Goal: Transaction & Acquisition: Subscribe to service/newsletter

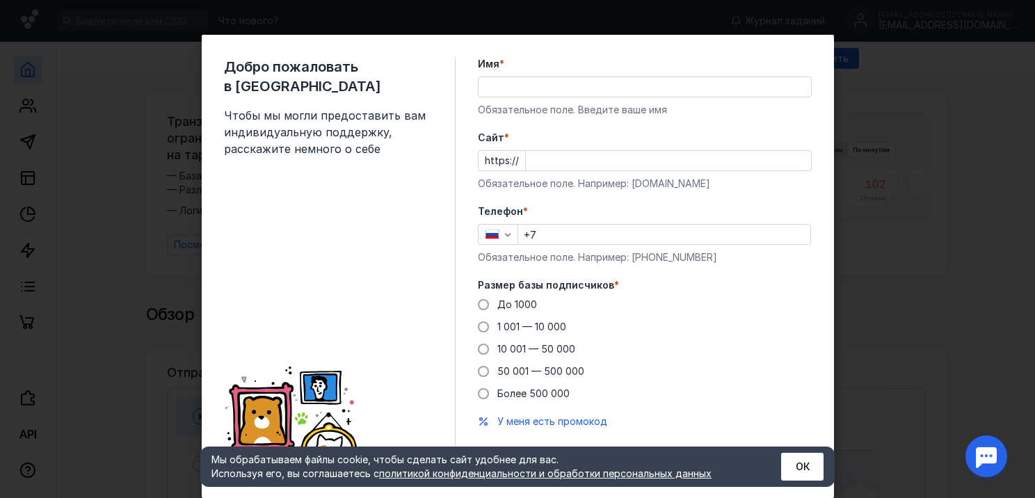
click at [512, 102] on div "Имя * Обязательное поле. Введите ваше имя" at bounding box center [645, 87] width 334 height 60
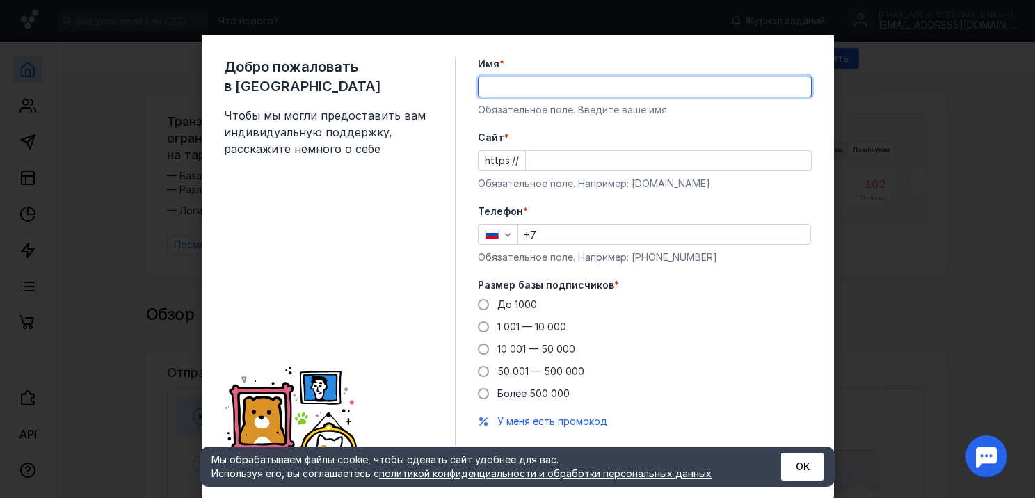
click at [511, 95] on input "Имя *" at bounding box center [644, 86] width 332 height 19
type input "[PERSON_NAME]"
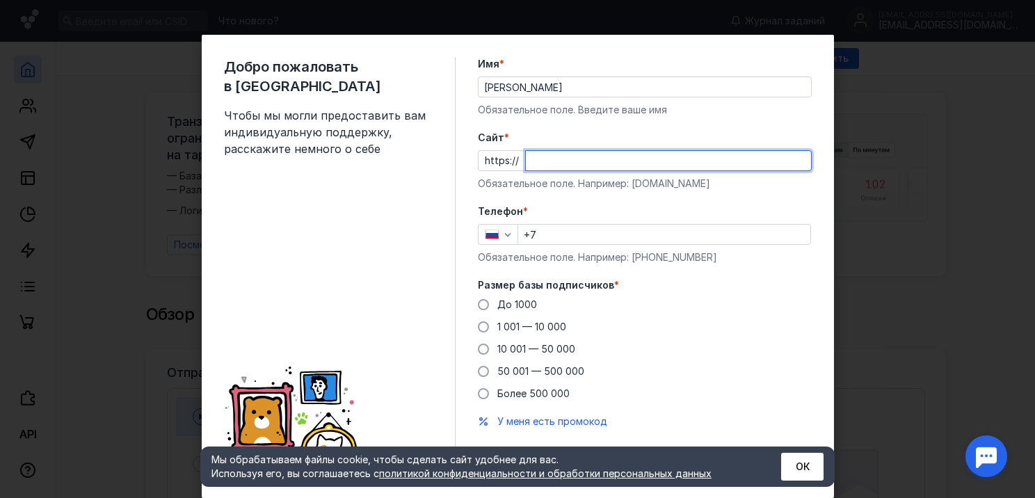
click at [531, 156] on input "Cайт *" at bounding box center [668, 160] width 285 height 19
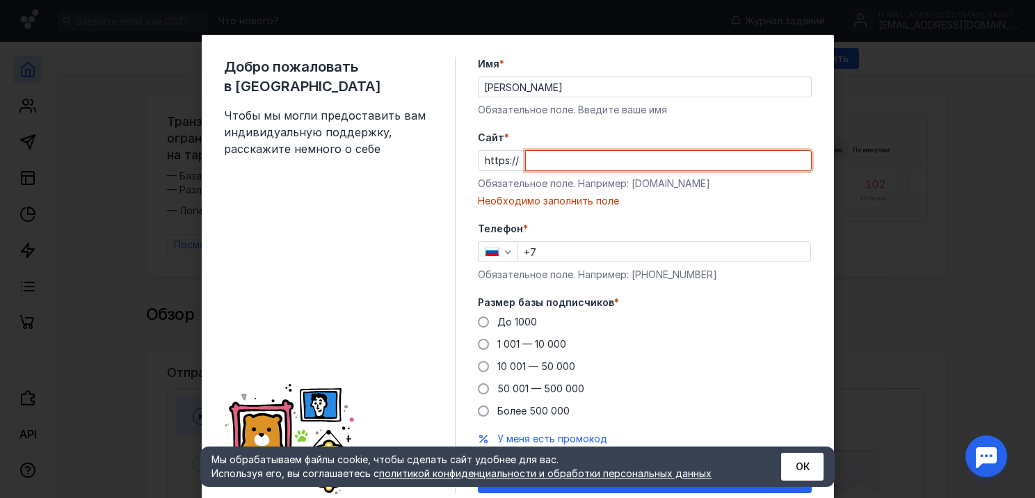
paste input "[DOMAIN_NAME][URL]"
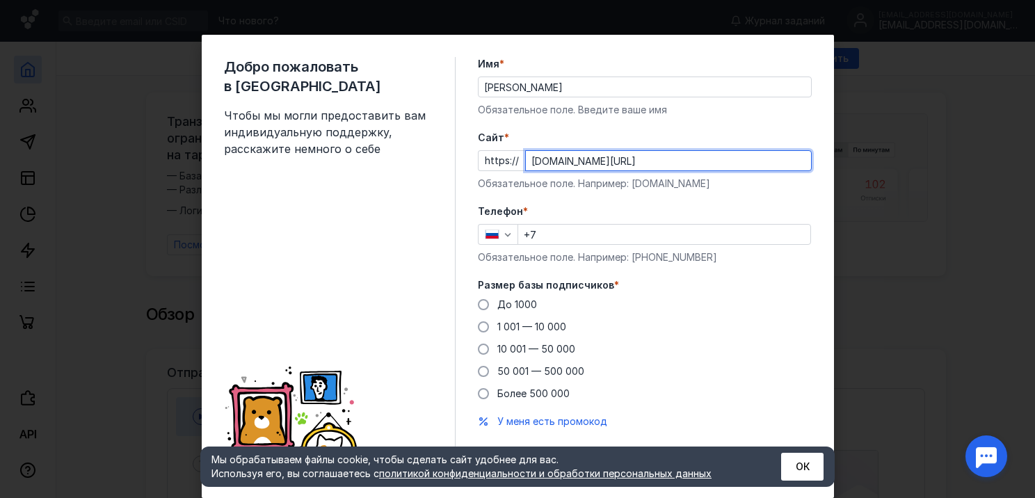
type input "[DOMAIN_NAME][URL]"
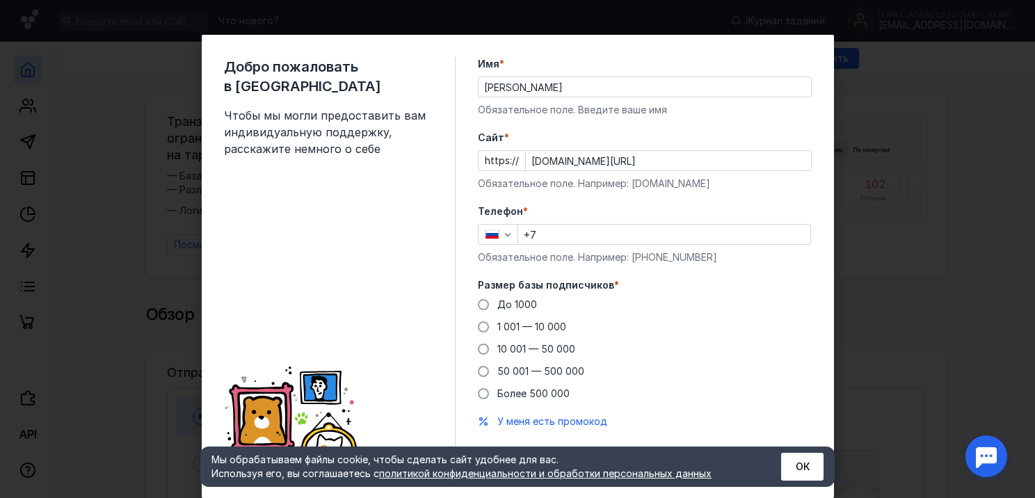
click at [552, 253] on div "Обязательное поле. Например: [PHONE_NUMBER]" at bounding box center [645, 257] width 334 height 14
click at [552, 240] on input "+7" at bounding box center [664, 234] width 292 height 19
type input "[PHONE_NUMBER]"
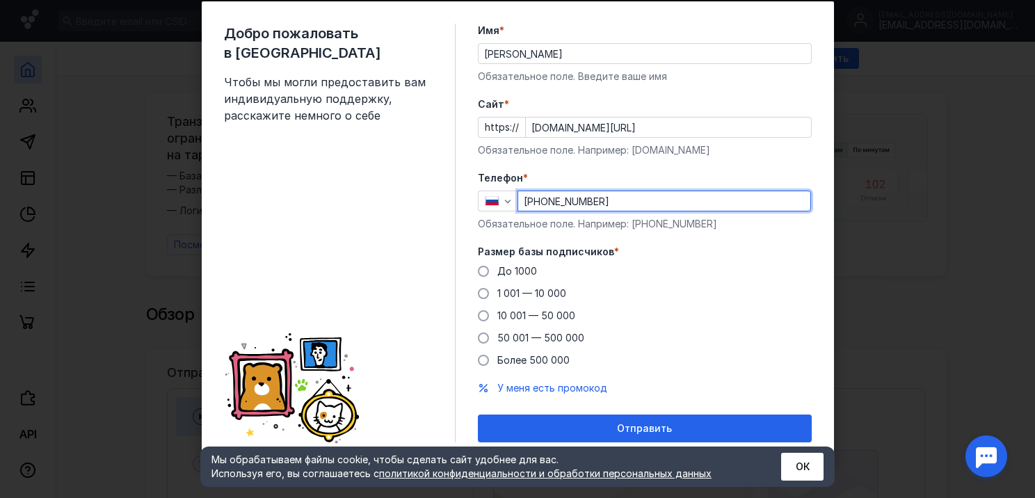
scroll to position [35, 0]
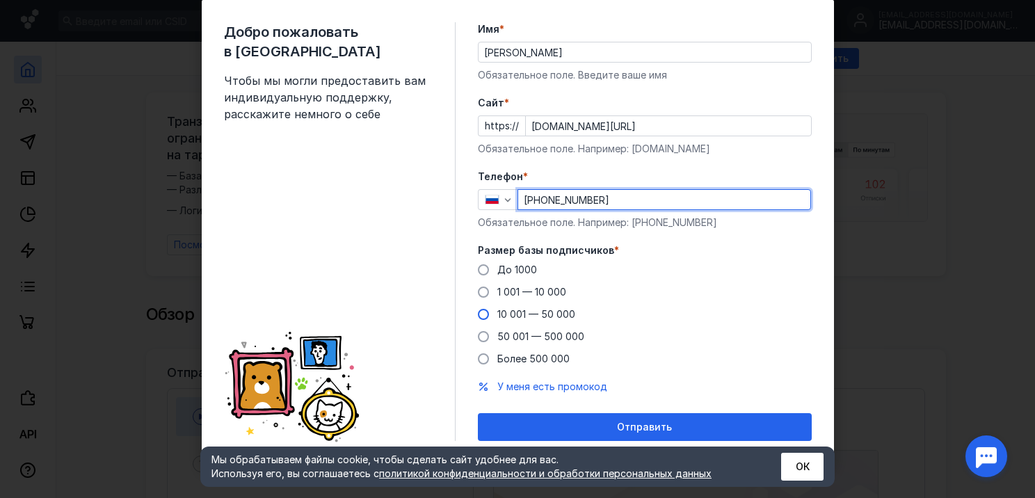
click at [540, 309] on span "10 001 — 50 000" at bounding box center [536, 314] width 78 height 12
click at [0, 0] on input "10 001 — 50 000" at bounding box center [0, 0] width 0 height 0
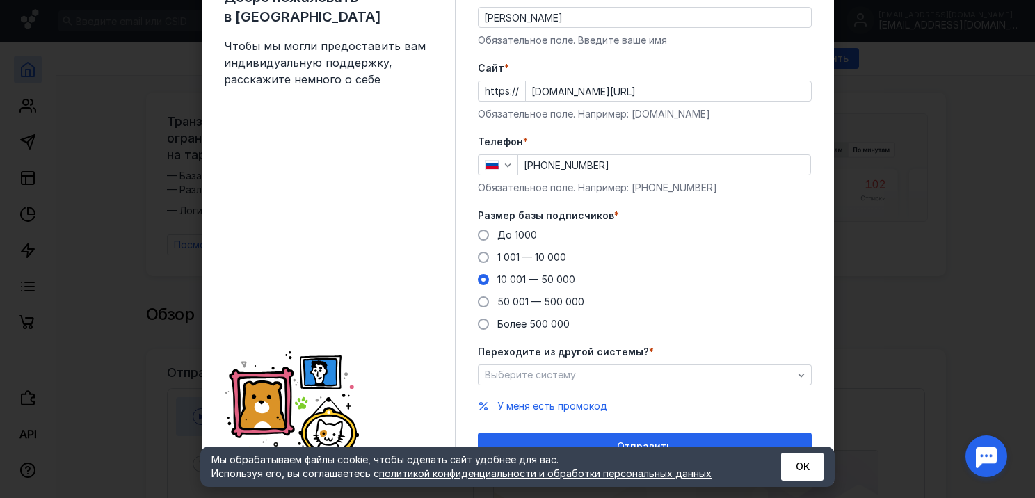
scroll to position [89, 0]
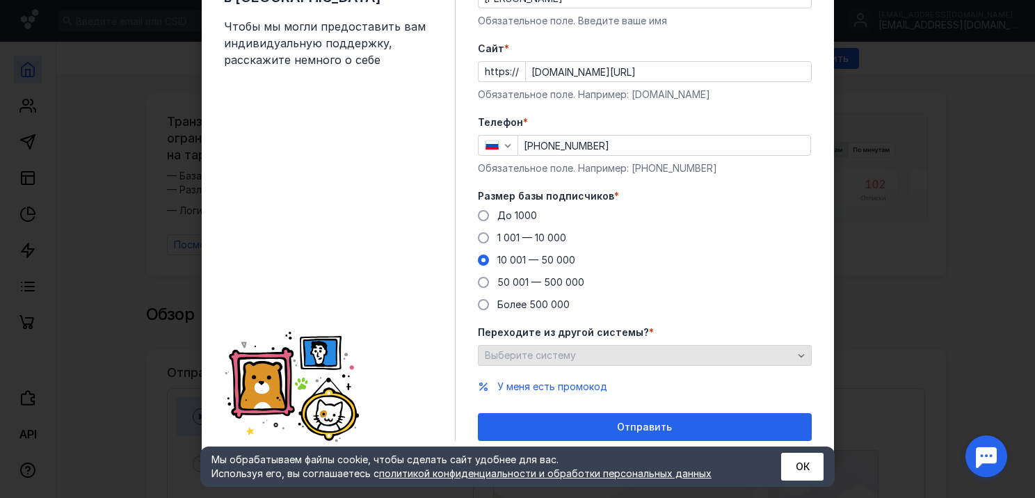
click at [691, 363] on div "Выберите систему" at bounding box center [645, 355] width 334 height 21
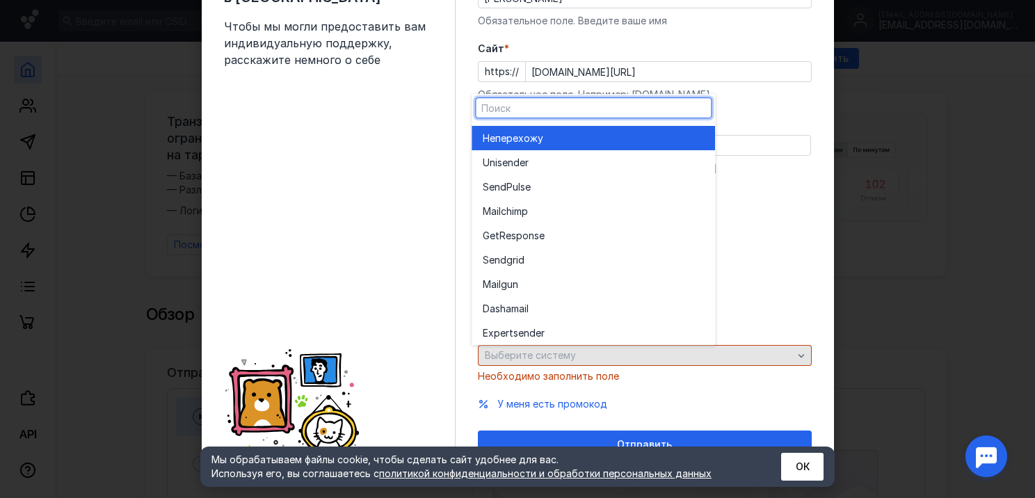
click at [691, 363] on div "Выберите систему" at bounding box center [645, 355] width 334 height 21
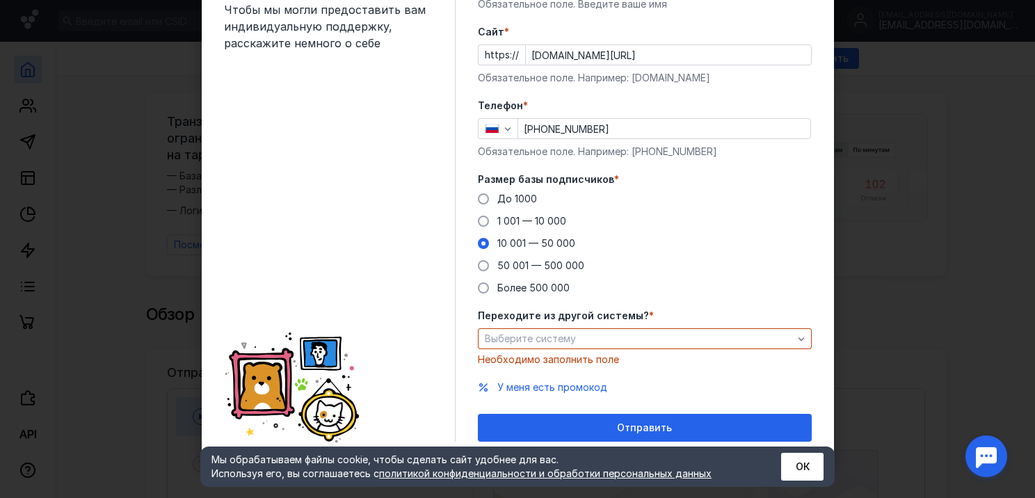
scroll to position [106, 0]
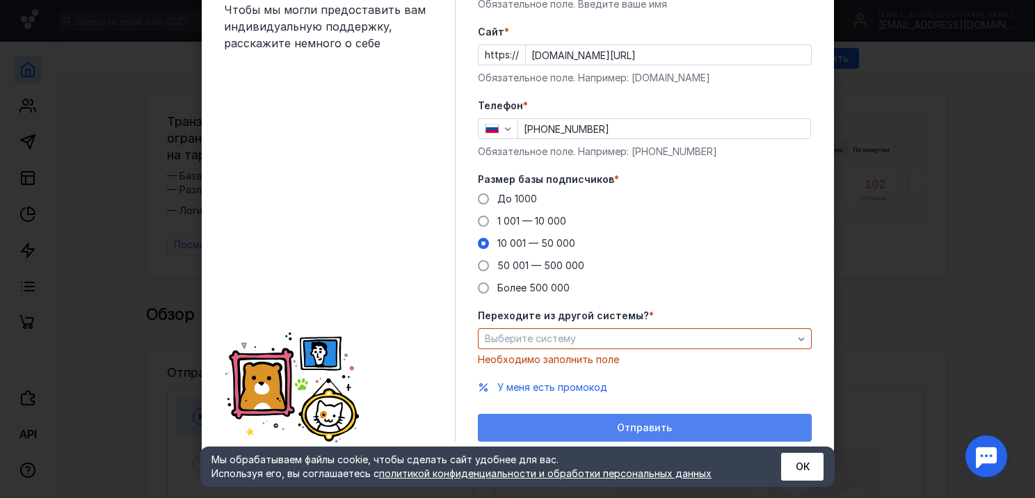
click at [648, 424] on span "Отправить" at bounding box center [644, 428] width 55 height 12
click at [671, 422] on div "Отправить" at bounding box center [645, 428] width 320 height 12
click at [626, 422] on span "Отправить" at bounding box center [644, 428] width 55 height 12
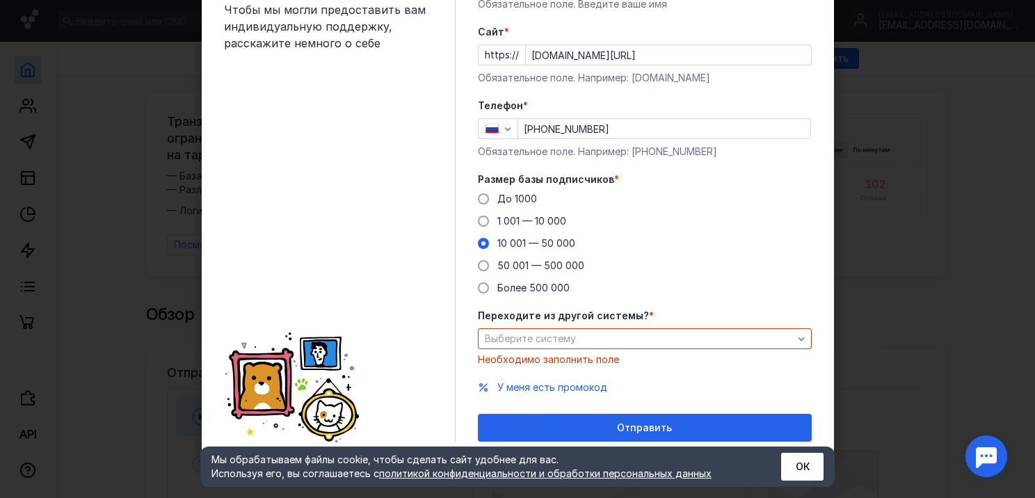
click at [753, 293] on div "До [DATE] 1 001 — 10 000 10 001 — 50 000 50 001 — 500 000 Более 500 000" at bounding box center [645, 243] width 334 height 103
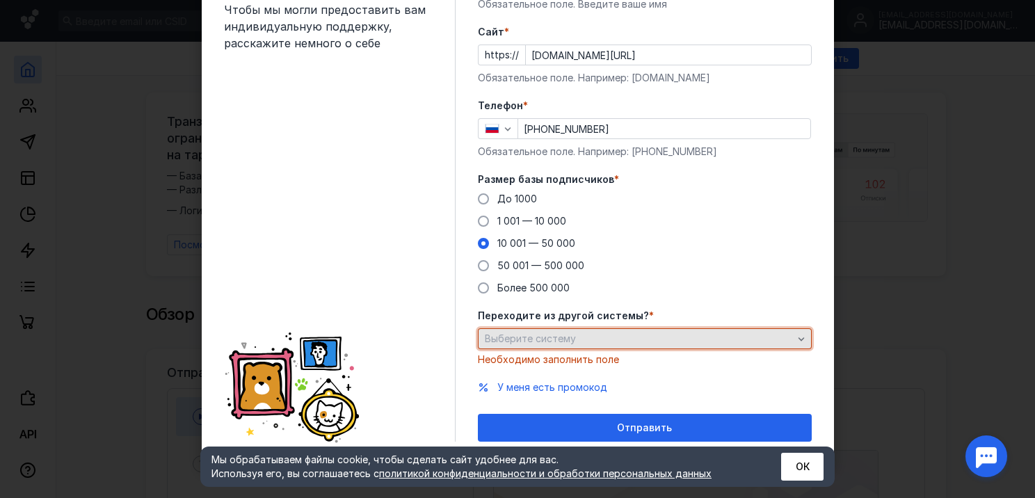
click at [611, 345] on div "Выберите систему" at bounding box center [645, 338] width 334 height 21
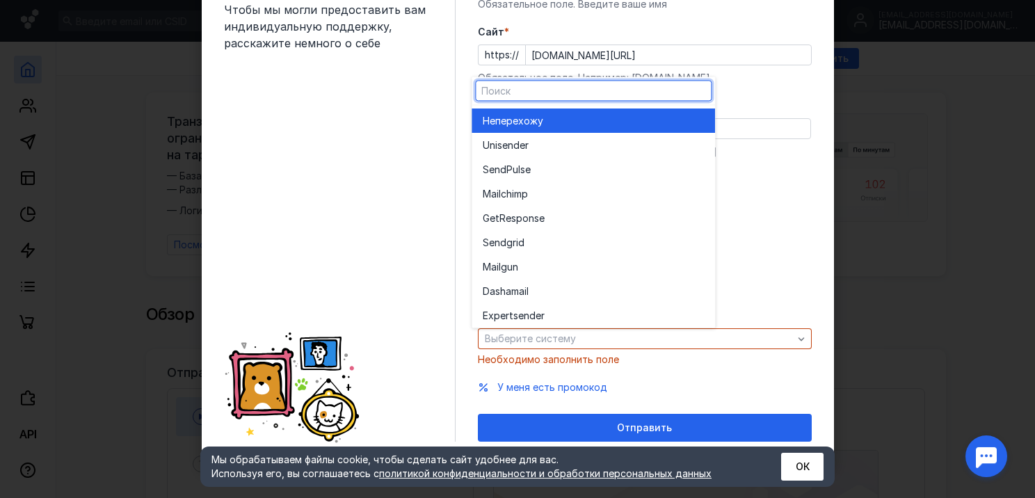
click at [589, 122] on div "Не перехожу" at bounding box center [593, 121] width 221 height 14
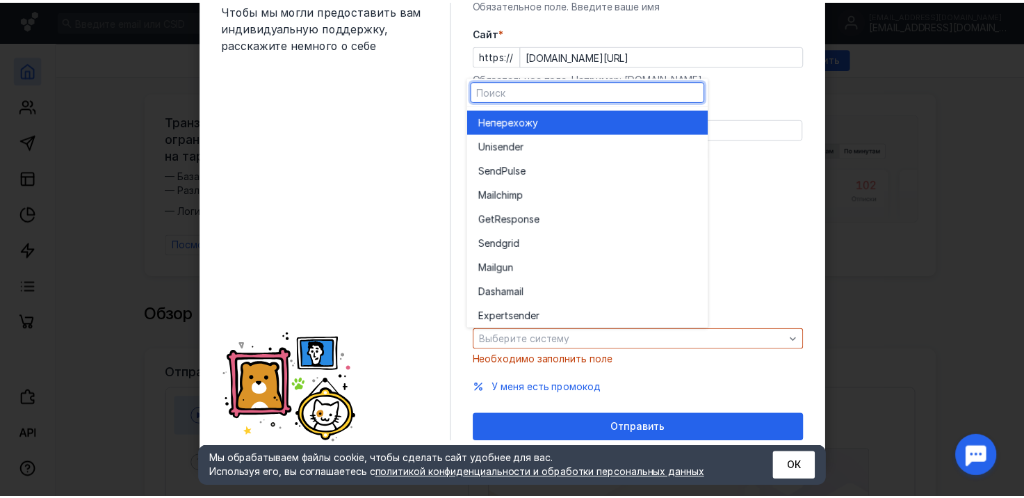
scroll to position [89, 0]
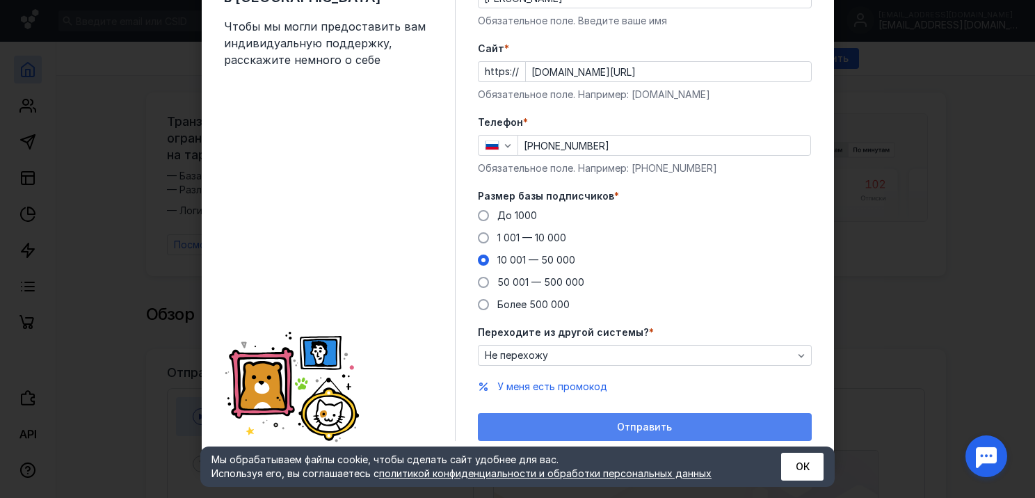
click at [662, 422] on span "Отправить" at bounding box center [644, 427] width 55 height 12
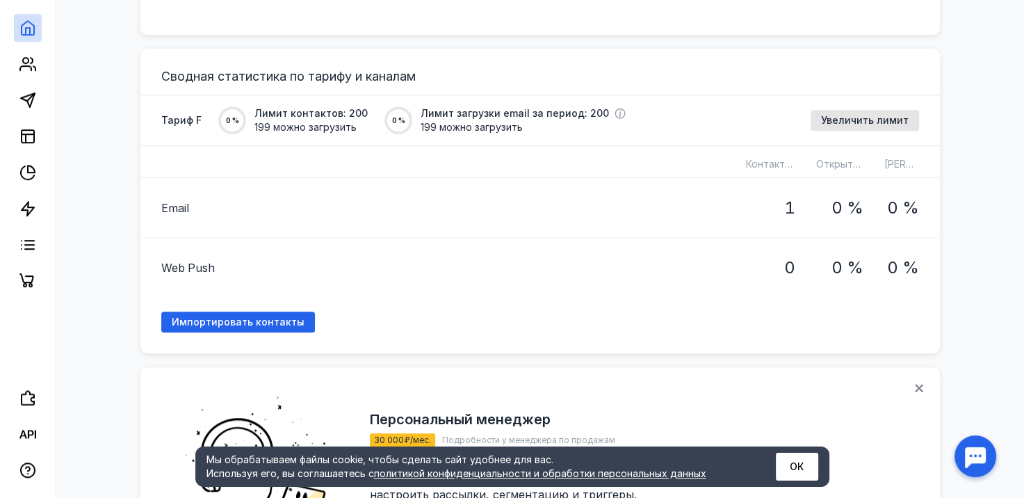
scroll to position [1048, 0]
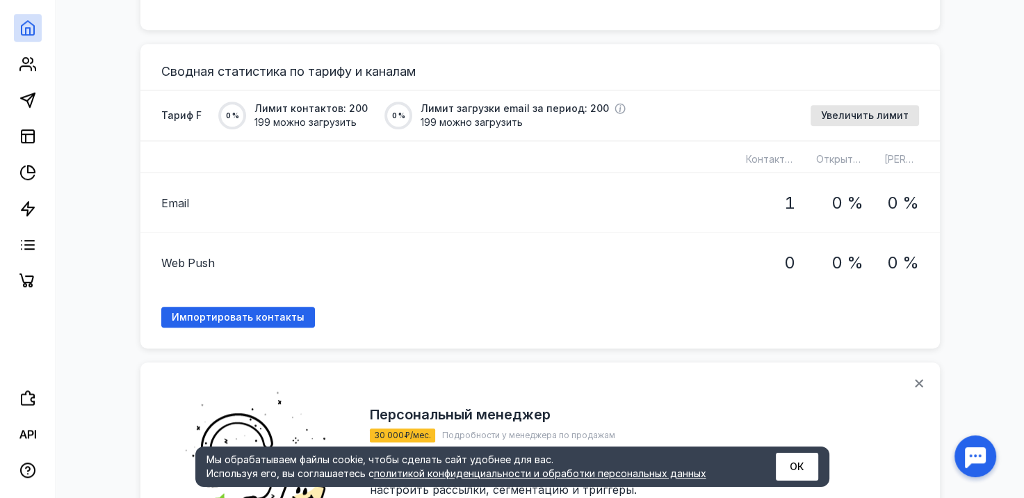
click at [792, 194] on div "1" at bounding box center [771, 203] width 70 height 60
drag, startPoint x: 792, startPoint y: 194, endPoint x: 785, endPoint y: 195, distance: 7.8
click at [785, 195] on h1 "1" at bounding box center [790, 203] width 11 height 18
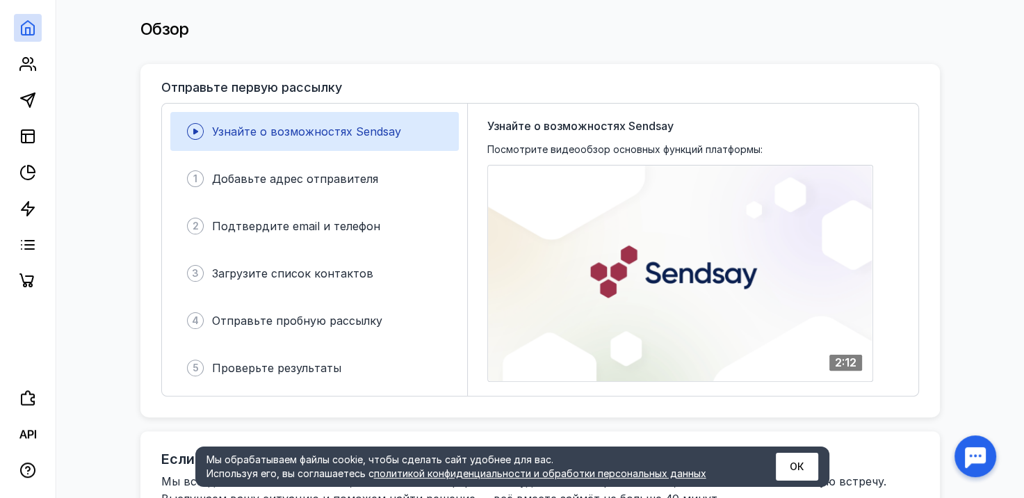
scroll to position [283, 0]
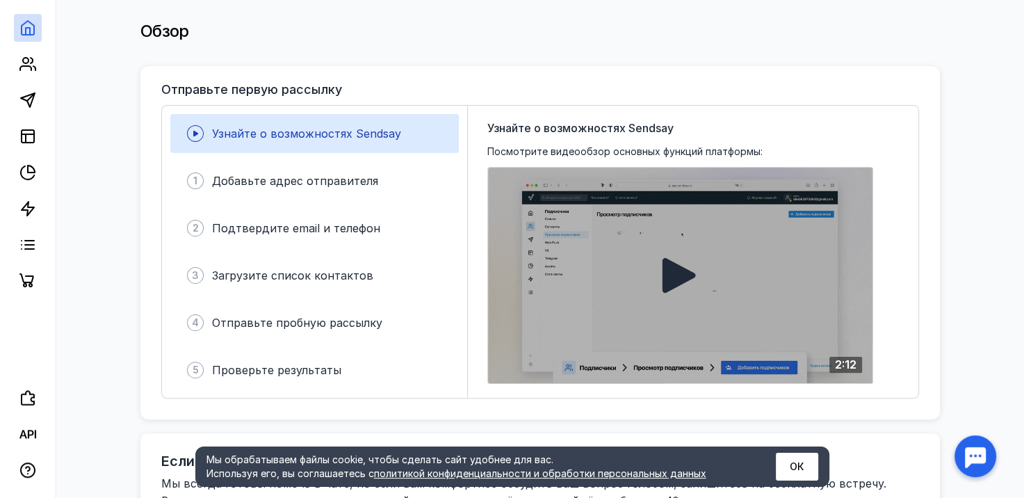
click at [706, 270] on div at bounding box center [680, 276] width 385 height 216
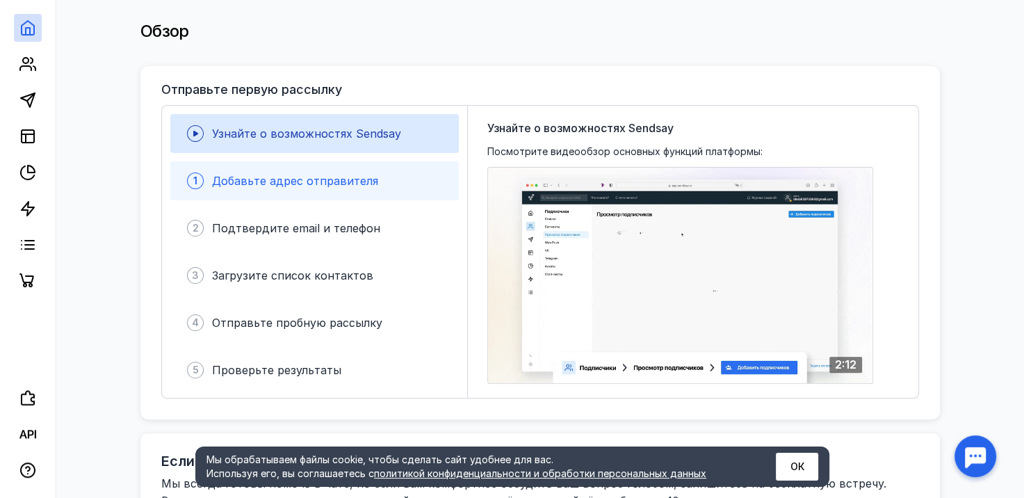
click at [364, 184] on div "1 Добавьте адрес отправителя" at bounding box center [314, 180] width 289 height 39
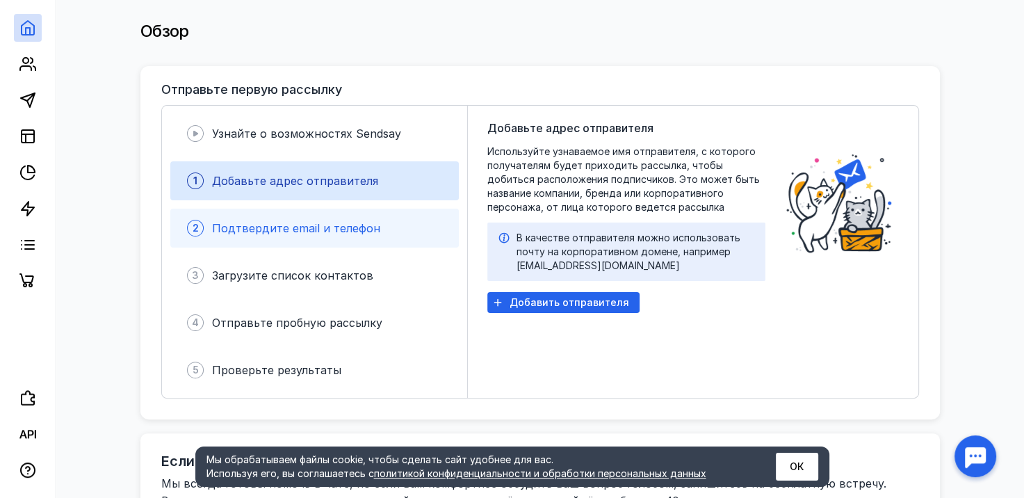
click at [378, 209] on div "2 Подтвердите email и телефон" at bounding box center [314, 228] width 289 height 39
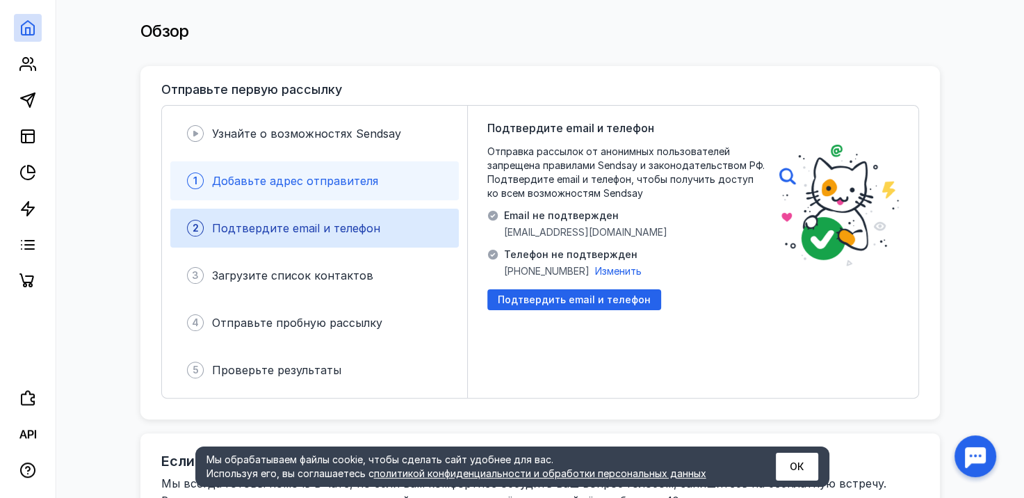
click at [383, 174] on div "1 Добавьте адрес отправителя" at bounding box center [314, 180] width 289 height 39
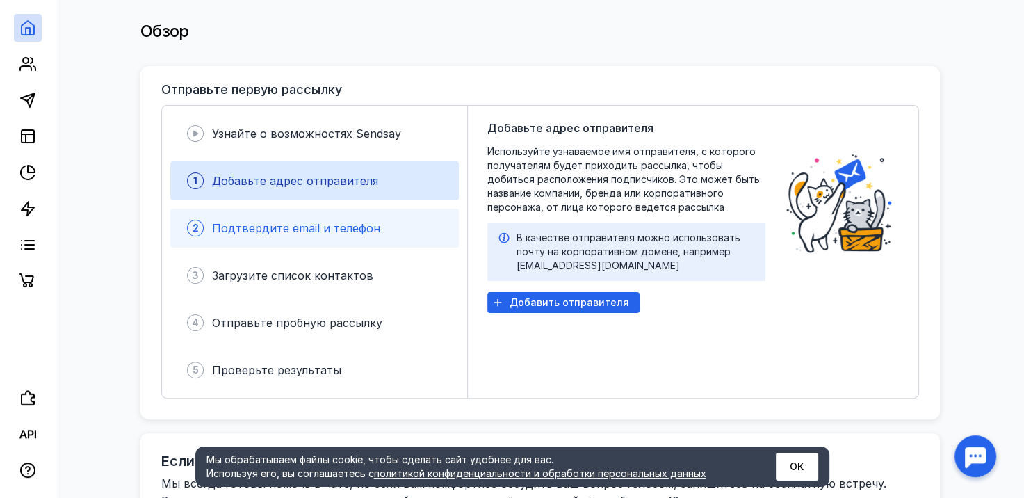
click at [361, 232] on div "2 Подтвердите email и телефон" at bounding box center [314, 228] width 289 height 39
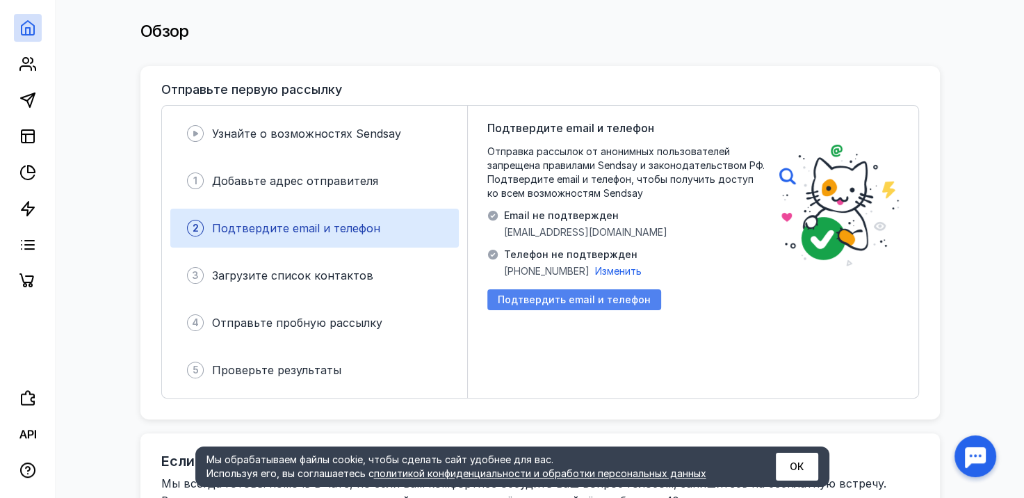
click at [523, 294] on span "Подтвердить email и телефон" at bounding box center [574, 300] width 153 height 12
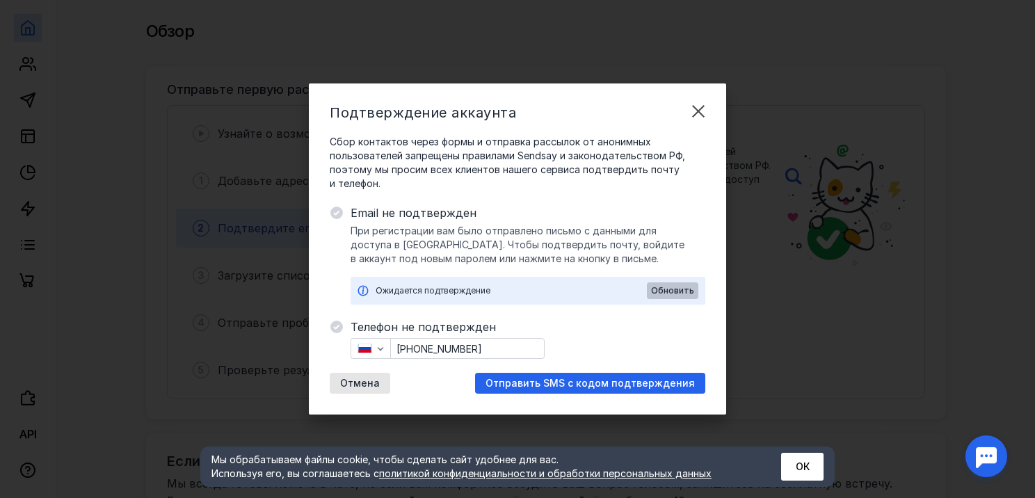
click at [672, 293] on span "Обновить" at bounding box center [672, 291] width 43 height 10
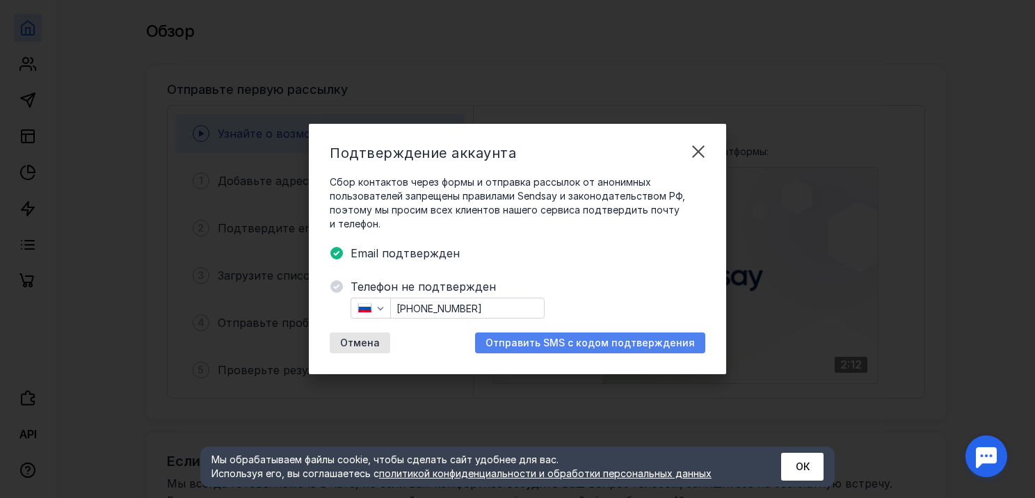
click at [568, 339] on span "Отправить SMS с кодом подтверждения" at bounding box center [589, 343] width 209 height 12
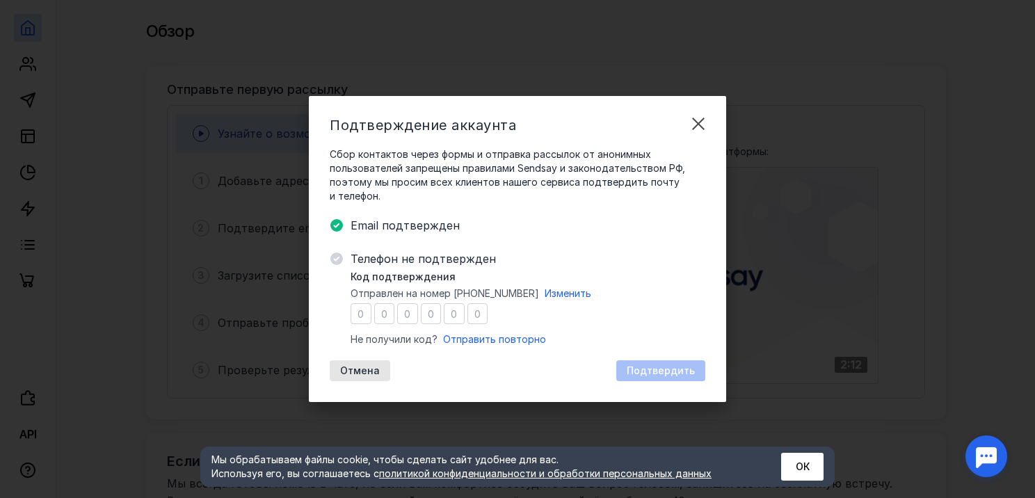
type input "9"
type input "1"
type input "6"
type input "1"
type input "9"
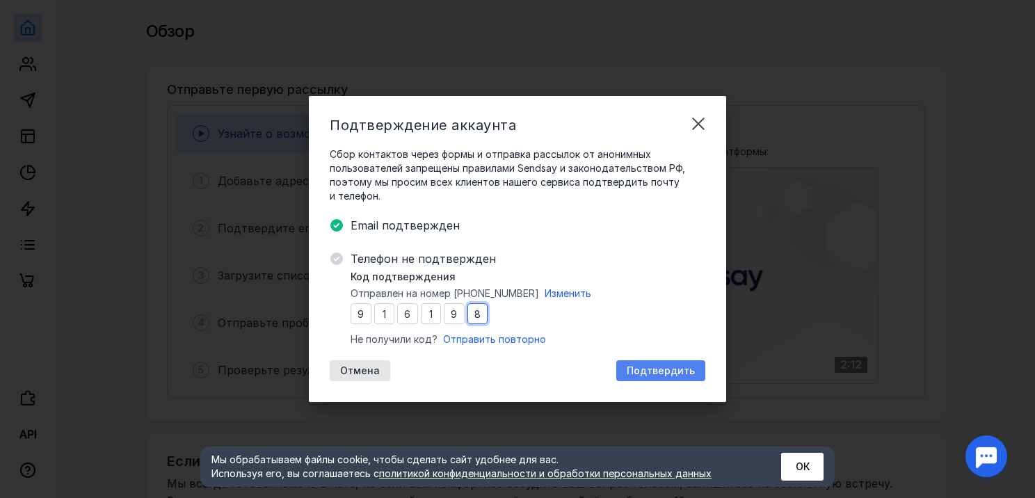
type input "8"
click at [641, 369] on span "Подтвердить" at bounding box center [661, 371] width 68 height 12
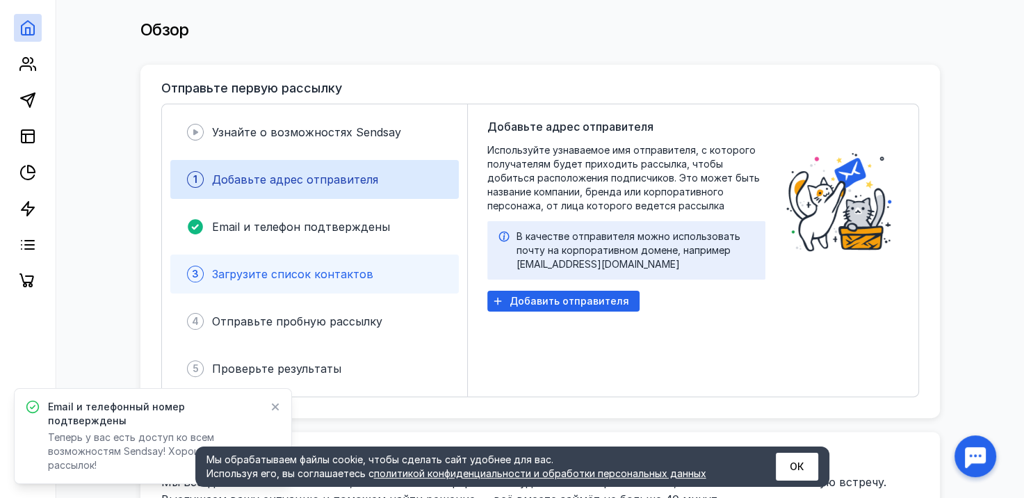
click at [275, 270] on span "Загрузите список контактов" at bounding box center [292, 274] width 161 height 14
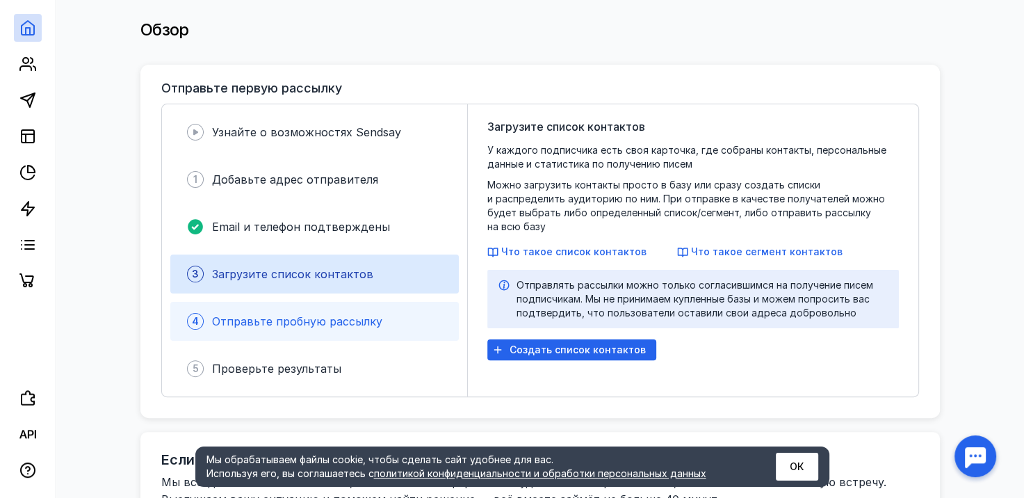
click at [423, 318] on div "4 Отправьте пробную рассылку" at bounding box center [314, 321] width 289 height 39
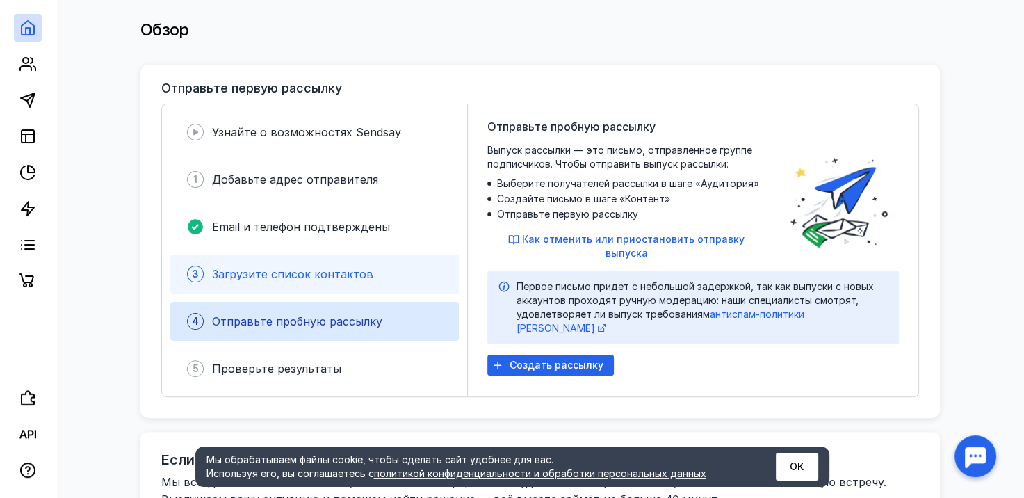
click at [399, 285] on div "3 Загрузите список контактов" at bounding box center [314, 274] width 289 height 39
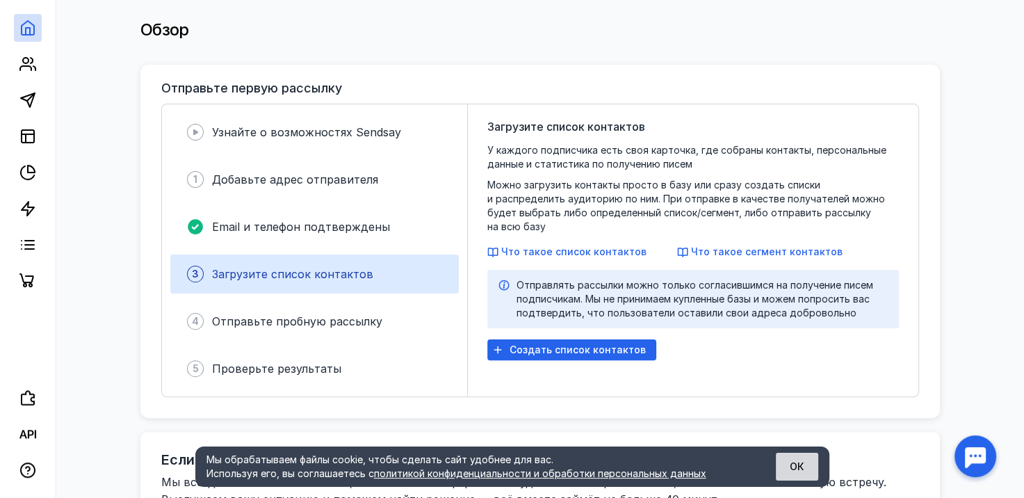
click at [796, 473] on button "ОК" at bounding box center [797, 467] width 42 height 28
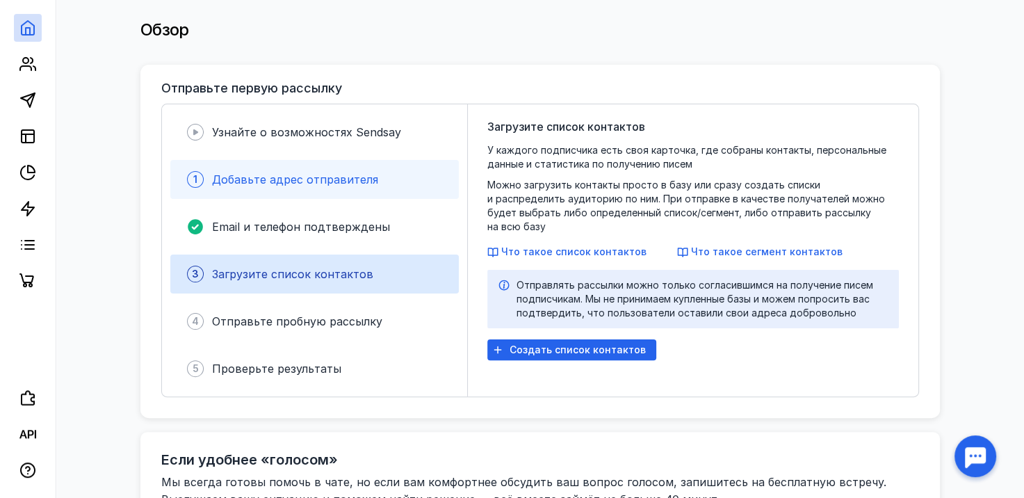
click at [295, 185] on div "1 Добавьте адрес отправителя" at bounding box center [314, 179] width 289 height 39
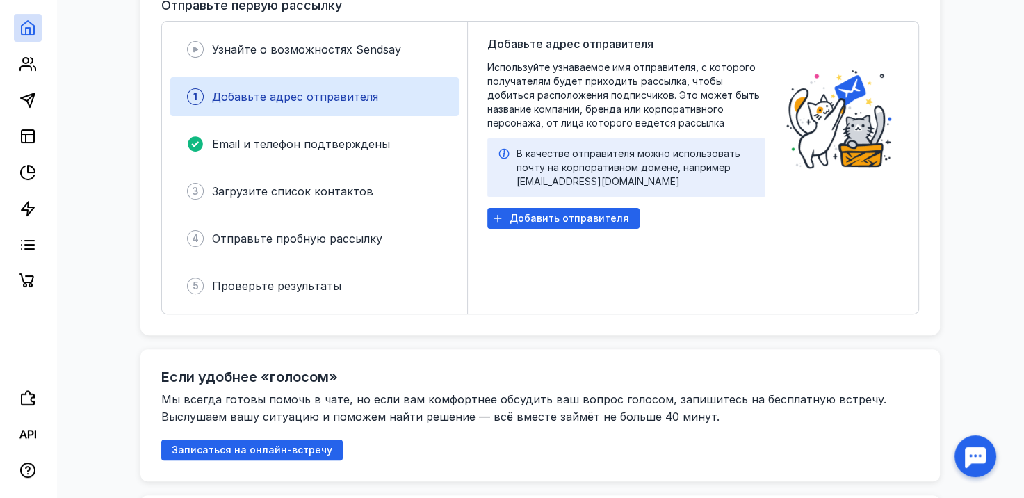
scroll to position [351, 0]
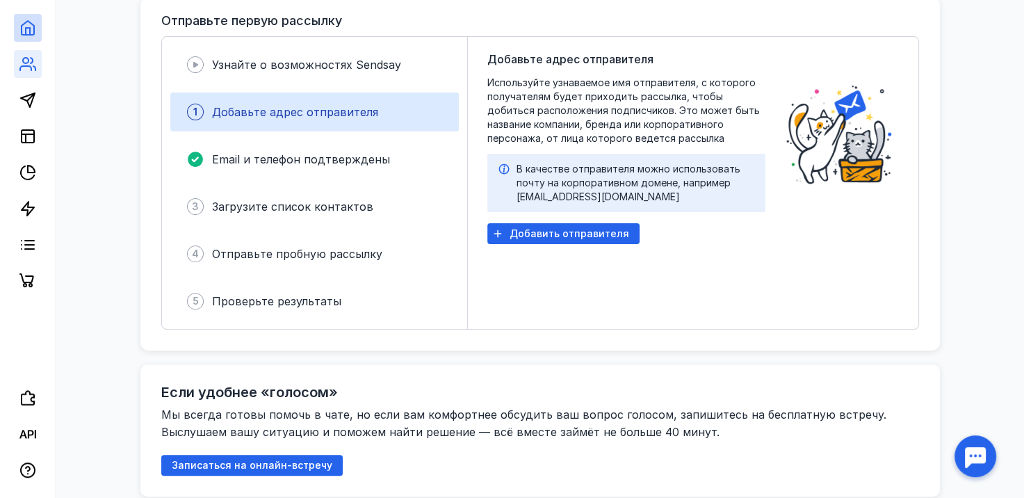
click at [14, 62] on link at bounding box center [28, 64] width 28 height 28
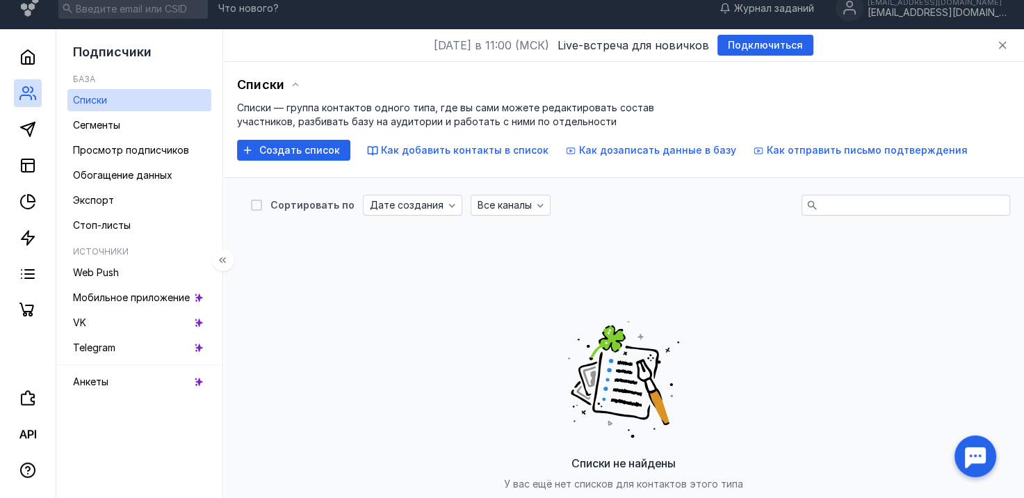
scroll to position [351, 0]
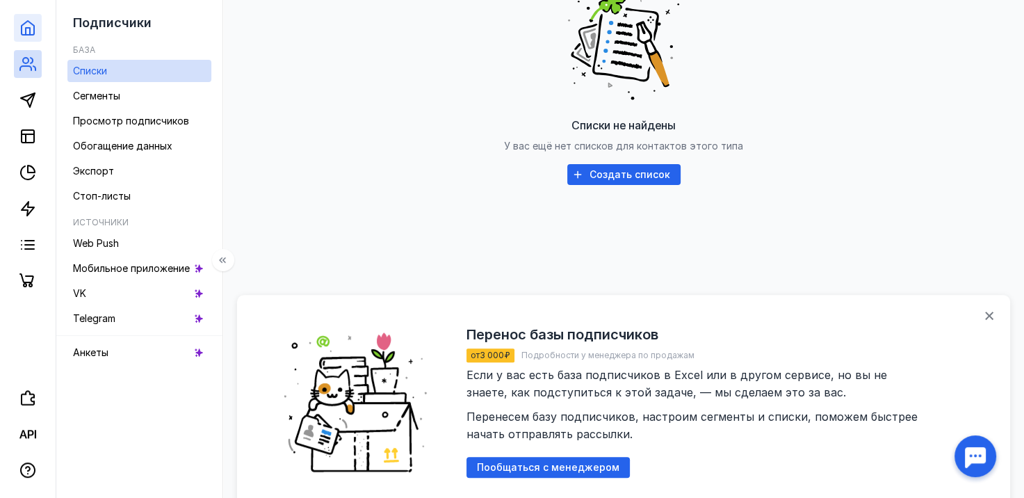
click at [17, 40] on link at bounding box center [28, 28] width 28 height 28
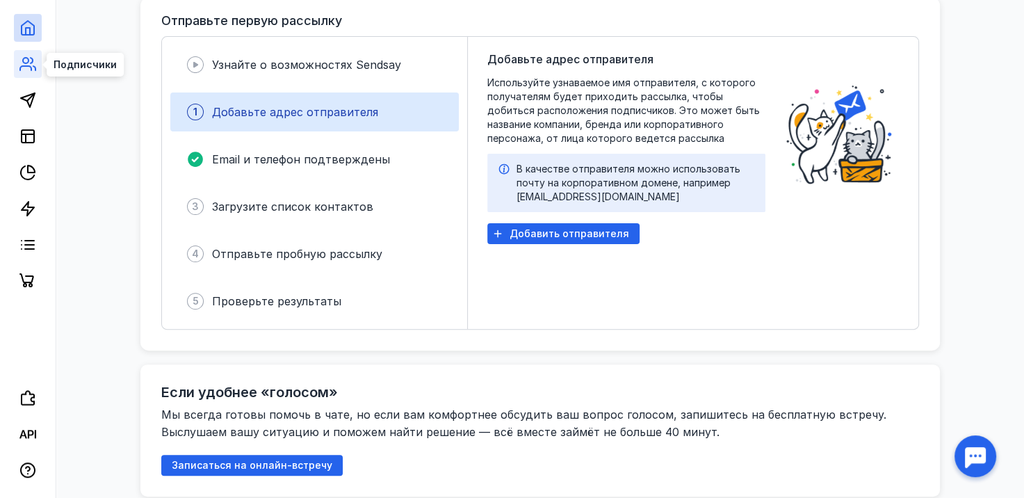
click at [29, 69] on icon at bounding box center [27, 64] width 17 height 17
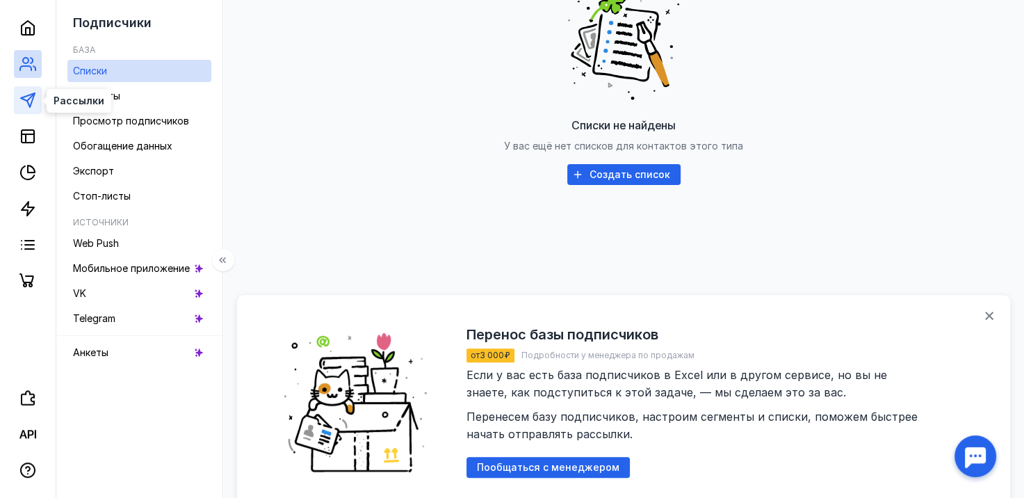
click at [30, 106] on polygon at bounding box center [28, 100] width 14 height 14
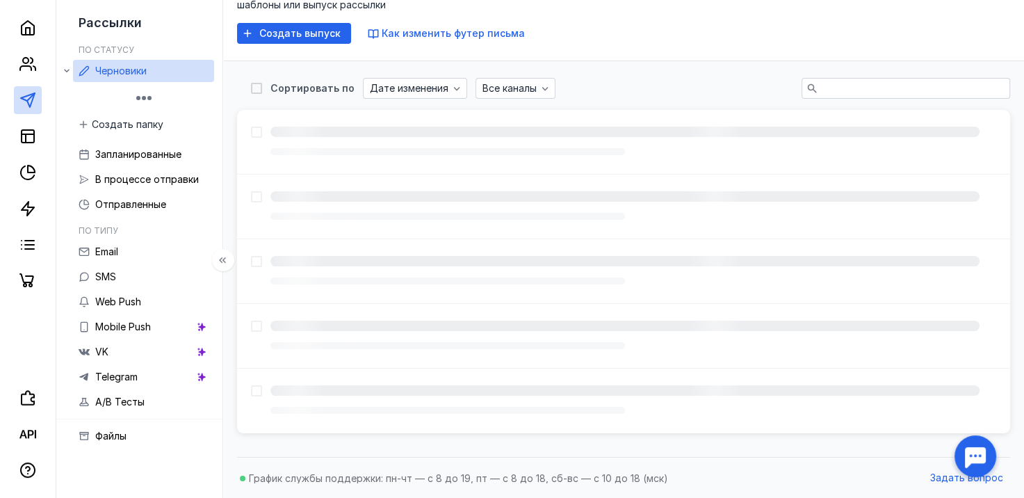
scroll to position [182, 0]
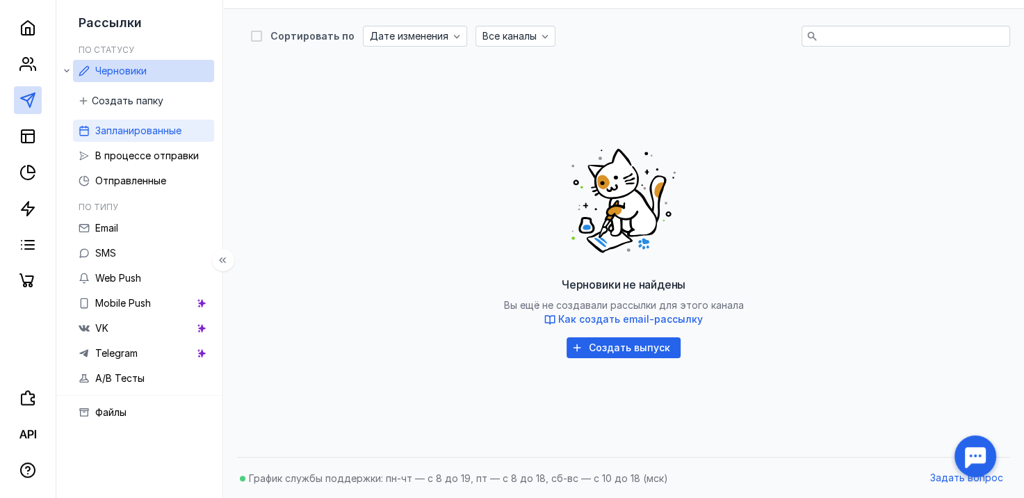
click at [186, 140] on link "Запланированные" at bounding box center [143, 131] width 141 height 22
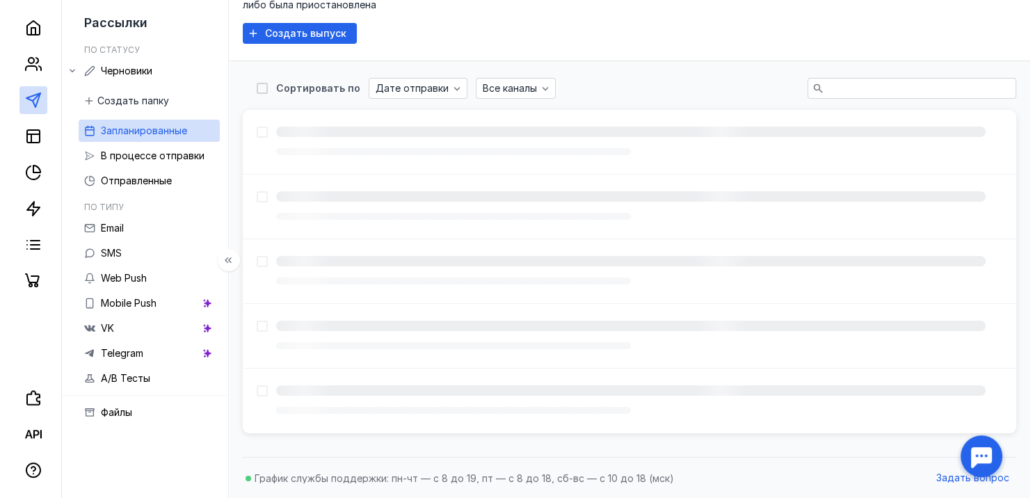
scroll to position [182, 0]
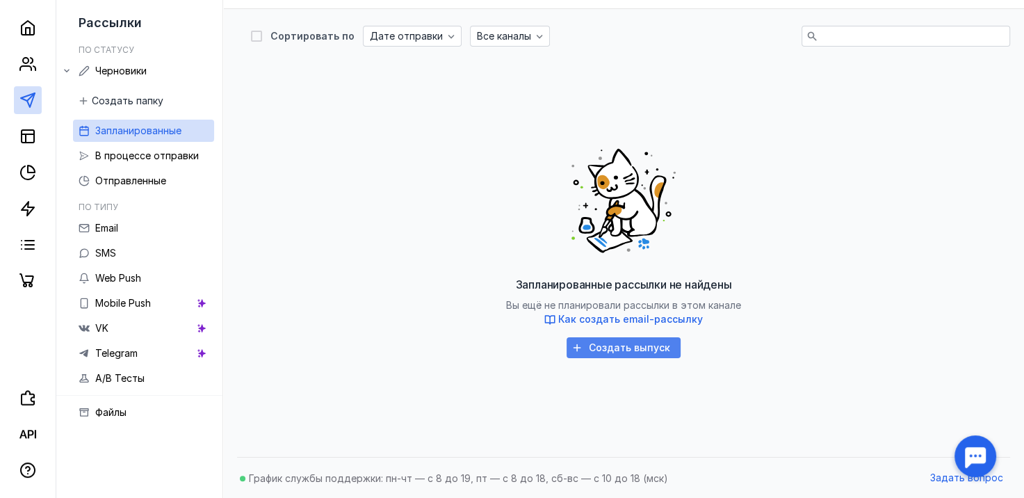
click at [641, 345] on span "Создать выпуск" at bounding box center [629, 348] width 81 height 12
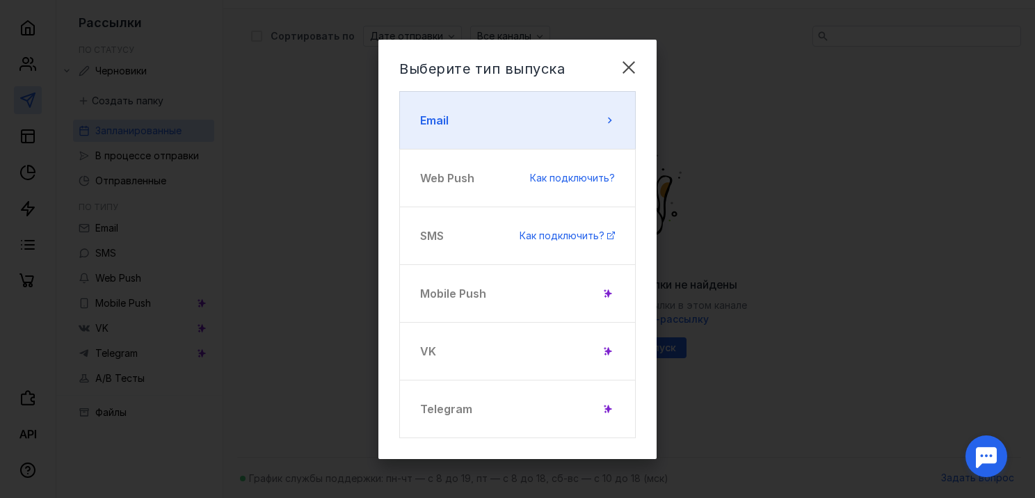
click at [604, 117] on icon at bounding box center [609, 120] width 11 height 11
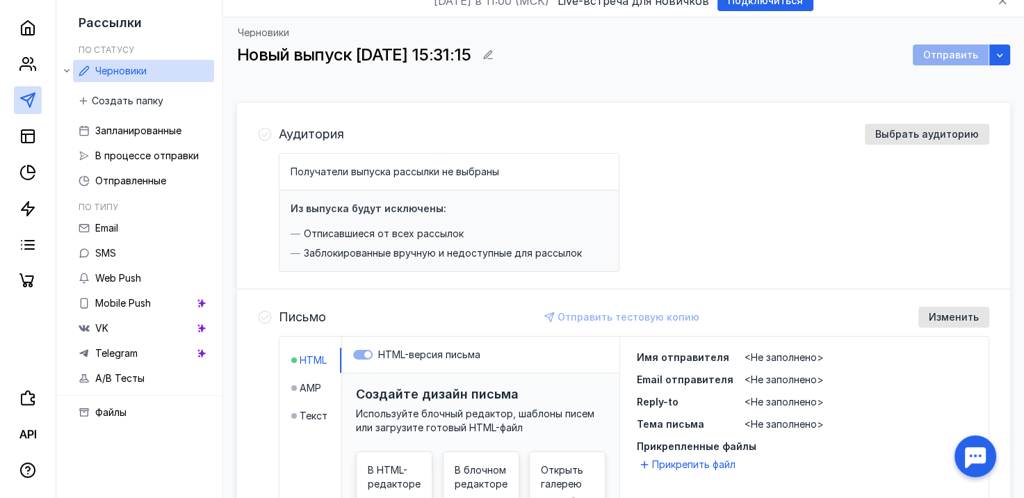
scroll to position [42, 0]
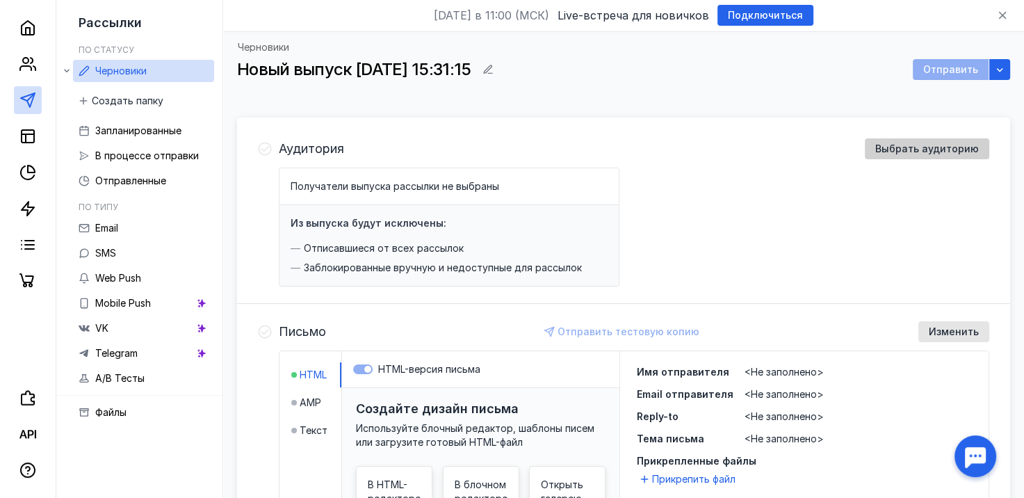
click at [932, 154] on div "Выбрать аудиторию" at bounding box center [927, 148] width 124 height 21
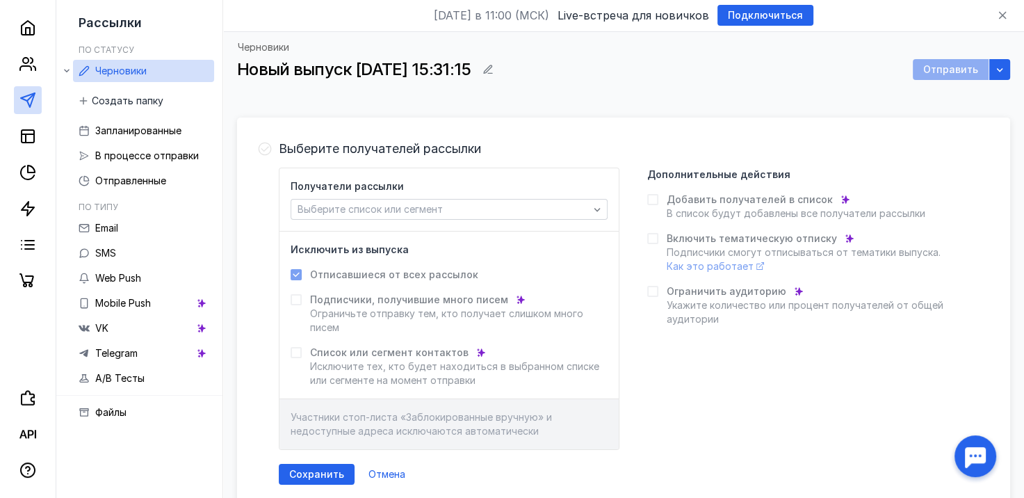
click at [272, 146] on div "Выберите получателей рассылки Получатели рассылки Выберите список или сегмент И…" at bounding box center [623, 311] width 773 height 381
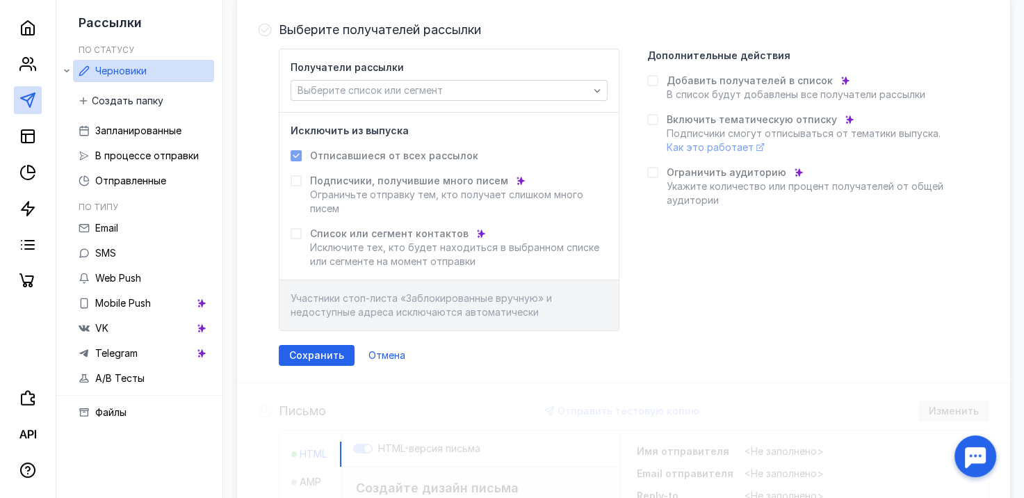
scroll to position [182, 0]
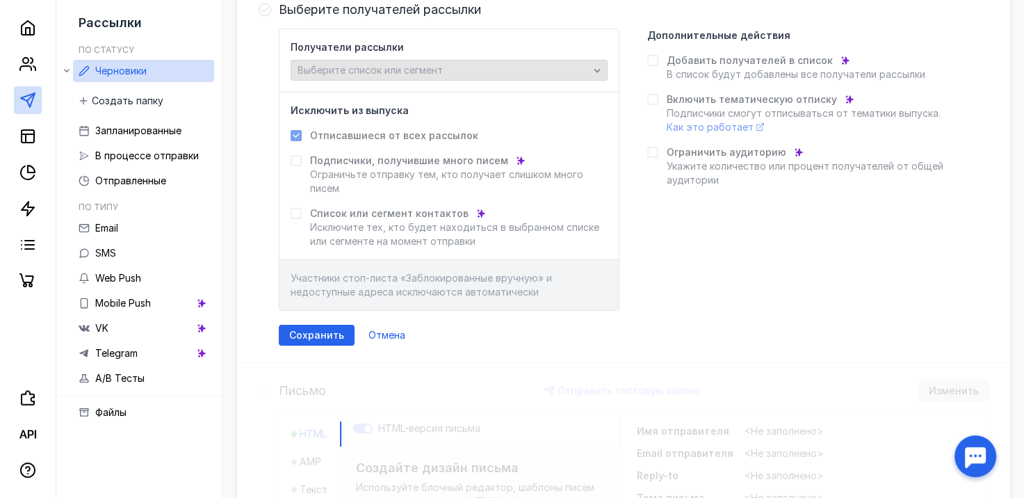
click at [508, 67] on div "Выберите список или сегмент" at bounding box center [443, 71] width 298 height 12
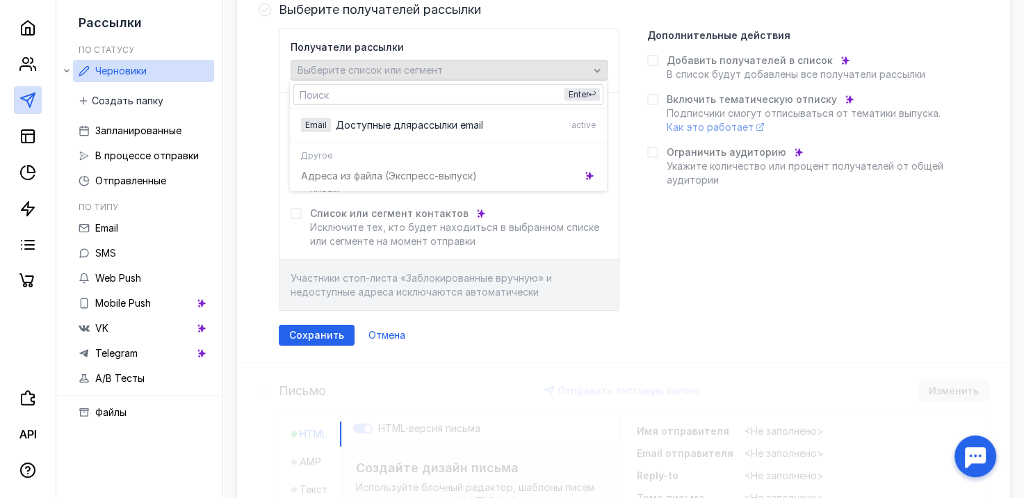
click at [508, 67] on div "Выберите список или сегмент" at bounding box center [443, 71] width 298 height 12
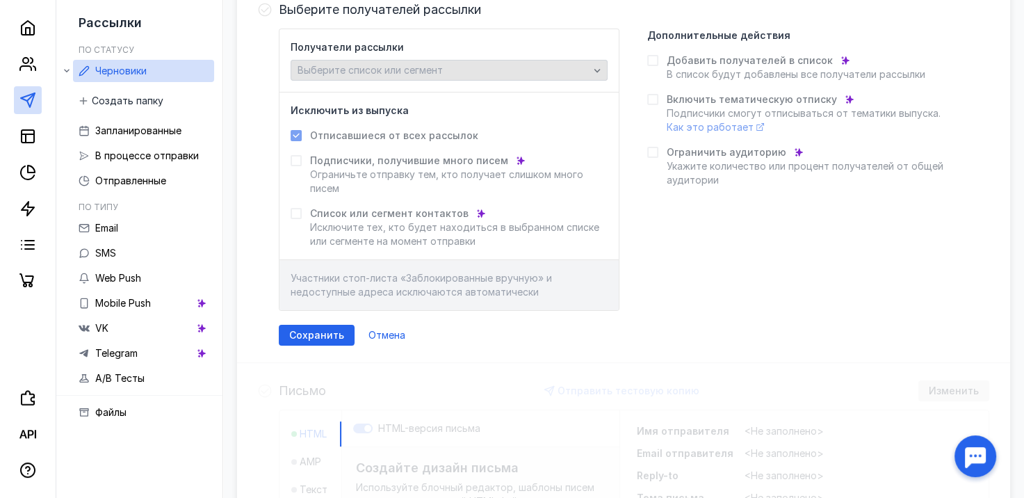
click at [508, 67] on div "Выберите список или сегмент" at bounding box center [443, 71] width 298 height 12
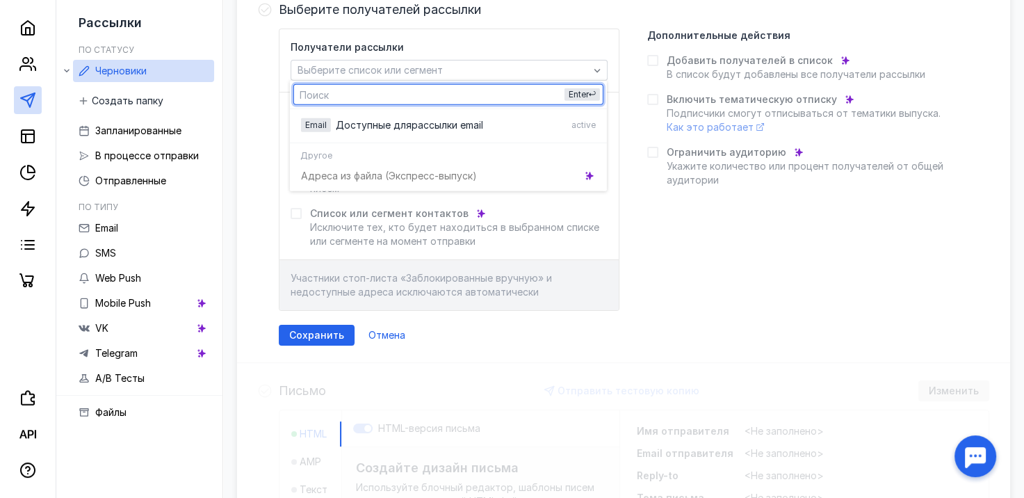
click at [734, 300] on div "Получатели рассылки Выберите список или сегмент Исключить из выпуска Отписавшие…" at bounding box center [634, 170] width 711 height 282
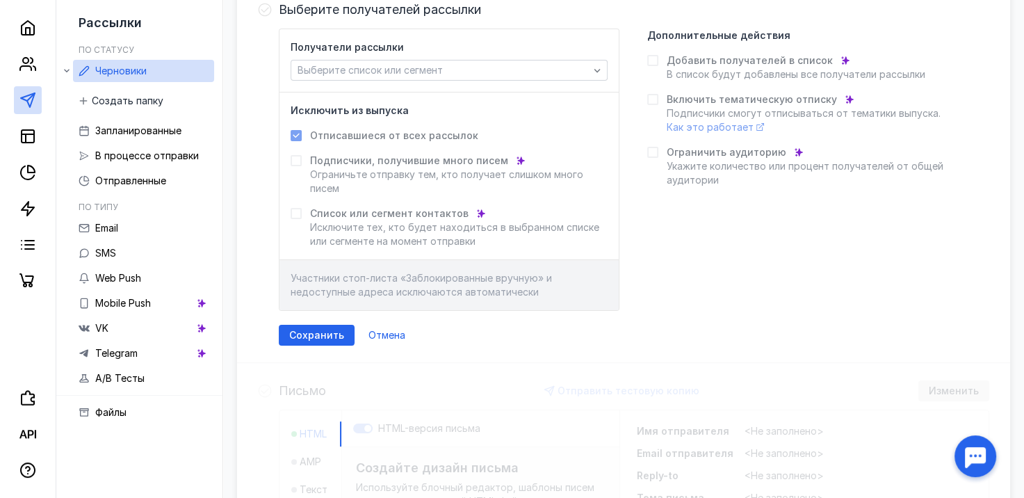
click at [701, 303] on div "Получатели рассылки Выберите список или сегмент Исключить из выпуска Отписавшие…" at bounding box center [634, 170] width 711 height 282
click at [367, 325] on div "Отмена" at bounding box center [387, 335] width 51 height 21
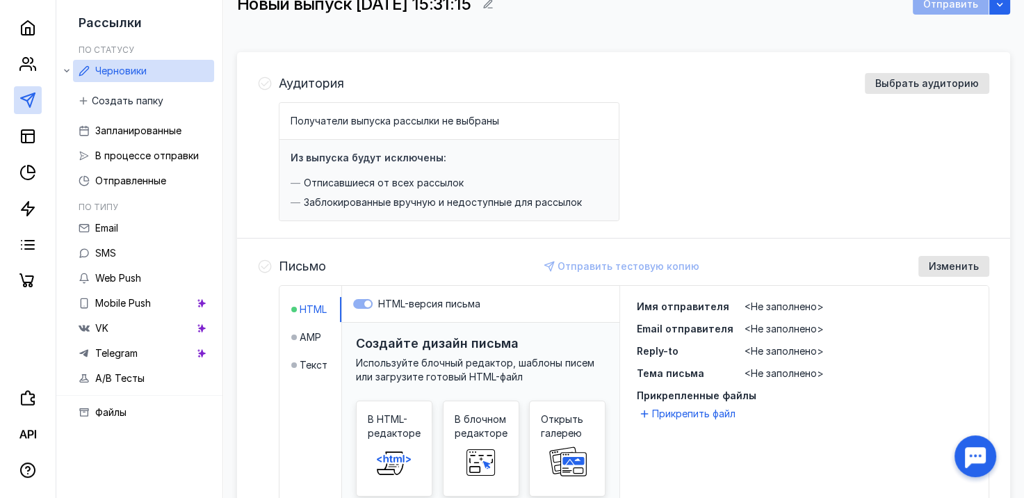
scroll to position [89, 0]
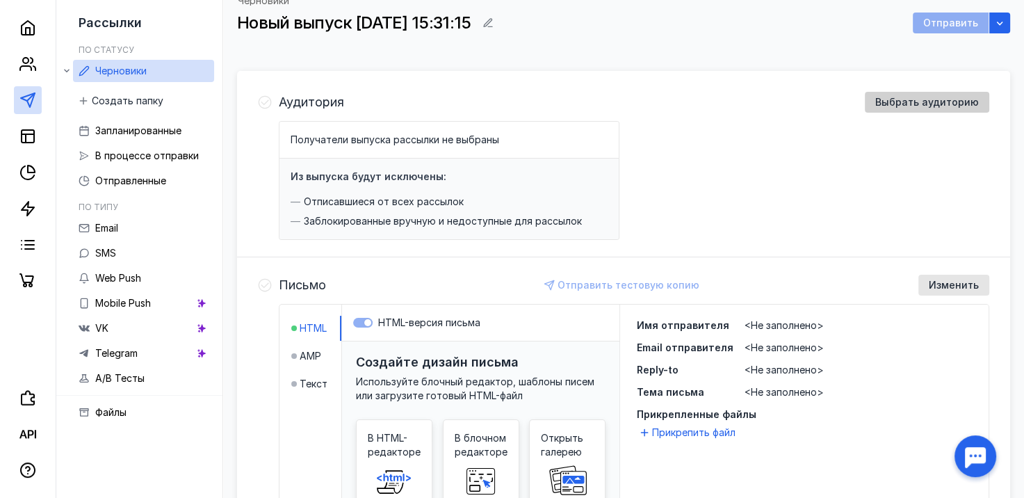
click at [933, 99] on span "Выбрать аудиторию" at bounding box center [928, 103] width 104 height 12
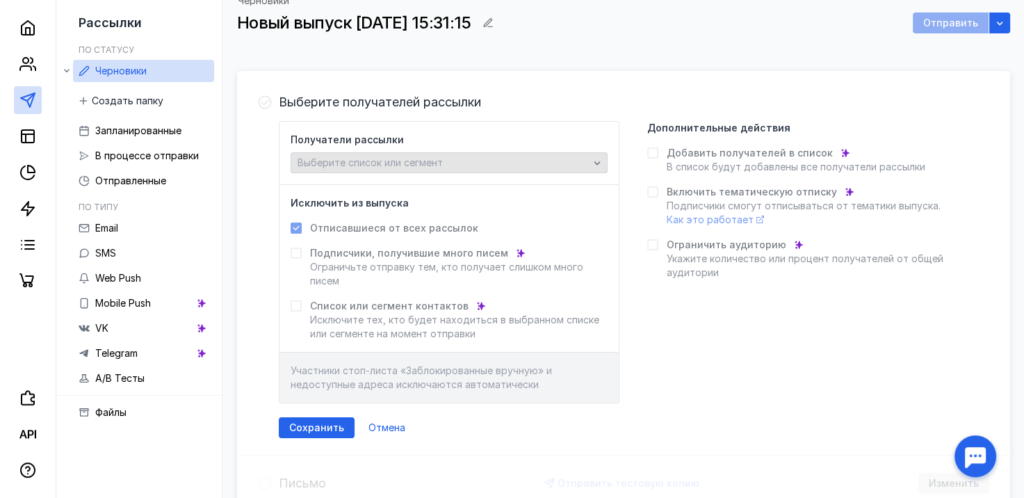
click at [472, 158] on div "Выберите список или сегмент" at bounding box center [443, 163] width 298 height 12
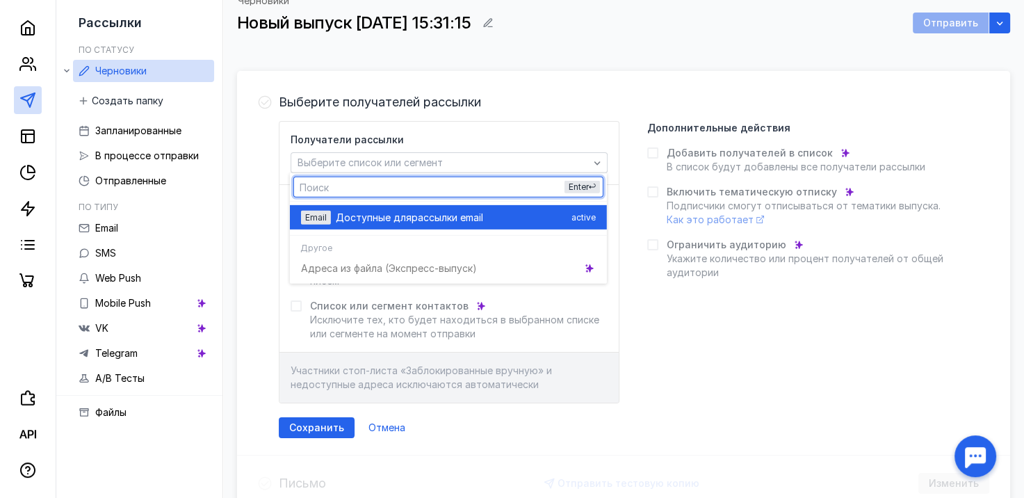
click at [470, 224] on div "Email Доступные для рассылки email active" at bounding box center [448, 217] width 295 height 24
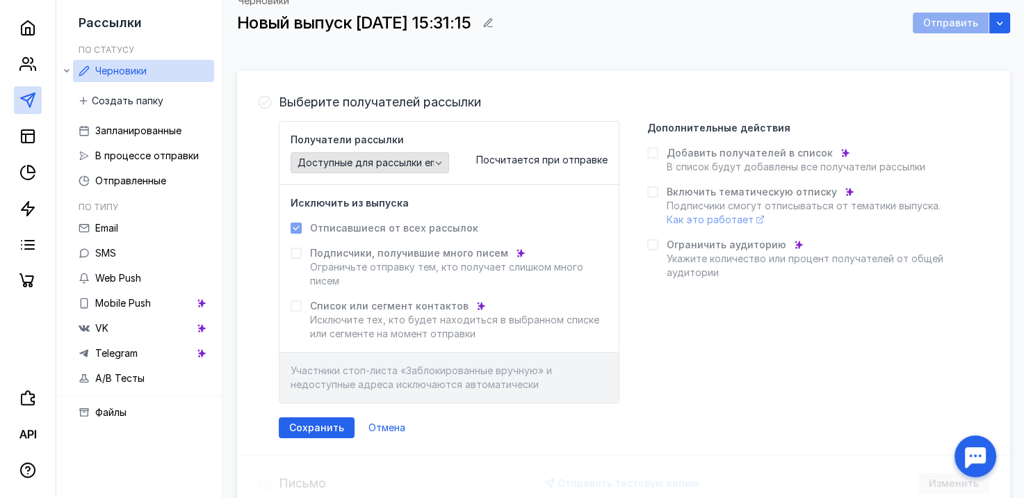
click at [443, 159] on icon "button" at bounding box center [438, 162] width 11 height 11
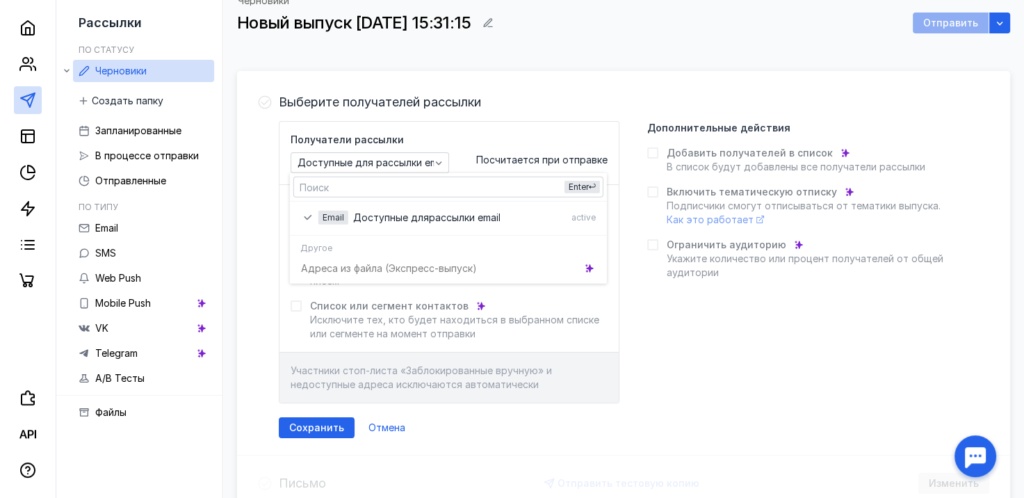
click at [453, 257] on div "Адреса из файла (Э кспресс-выпуск)" at bounding box center [448, 268] width 317 height 24
click at [586, 267] on icon "grid" at bounding box center [590, 268] width 10 height 10
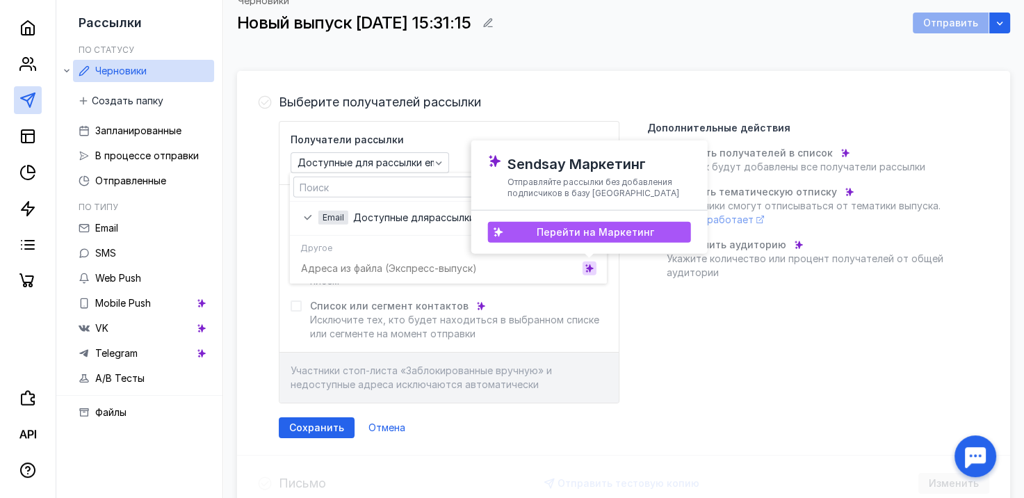
click at [598, 230] on span "Перейти на Маркетинг" at bounding box center [596, 232] width 118 height 12
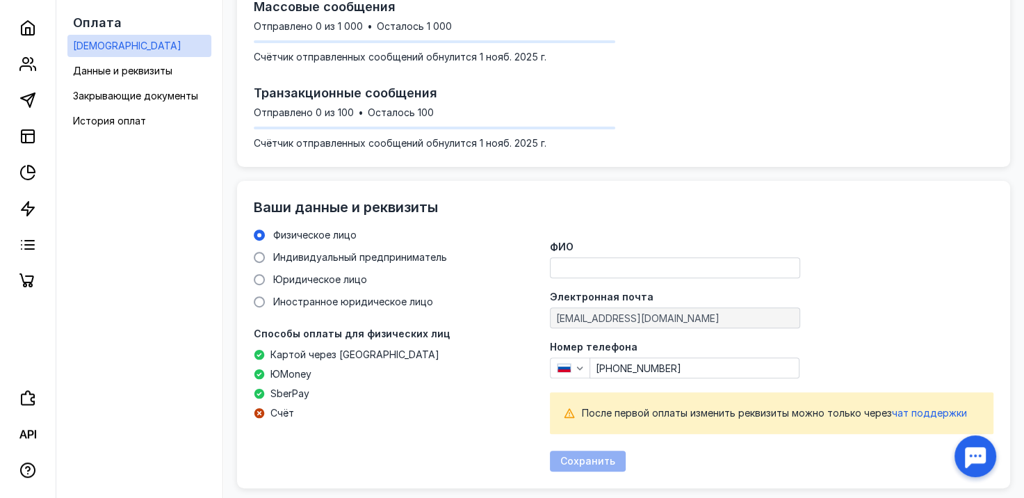
scroll to position [417, 0]
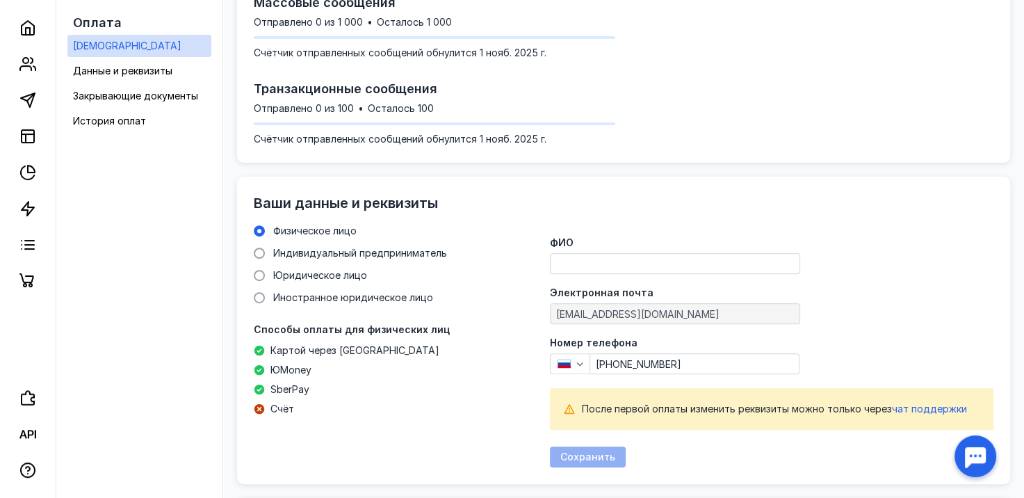
click at [574, 254] on input "ФИО" at bounding box center [675, 263] width 249 height 19
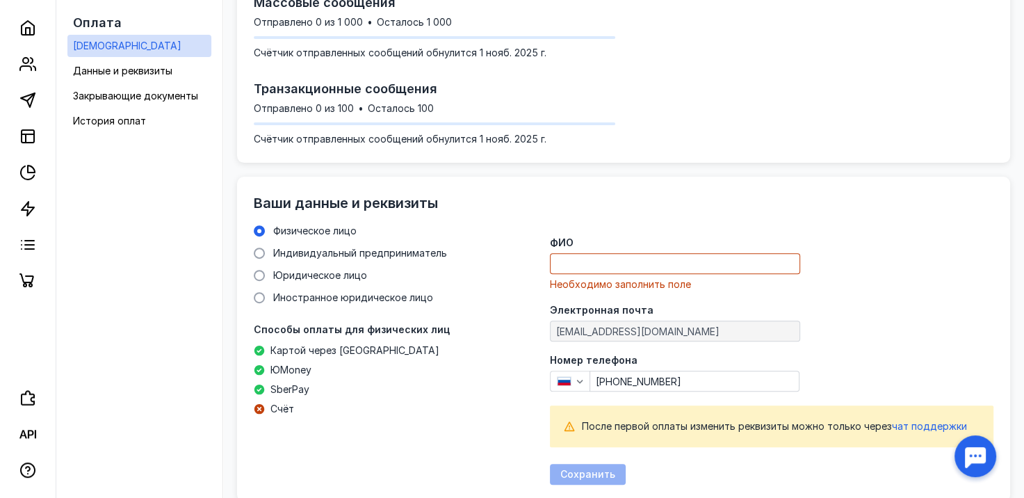
click at [565, 224] on div "ФИО Необходимо заполнить поле Электронная почта [EMAIL_ADDRESS][DOMAIN_NAME] Но…" at bounding box center [772, 354] width 444 height 261
click at [373, 247] on span "Индивидуальный предприниматель" at bounding box center [360, 253] width 174 height 12
click at [0, 0] on input "Индивидуальный предприниматель" at bounding box center [0, 0] width 0 height 0
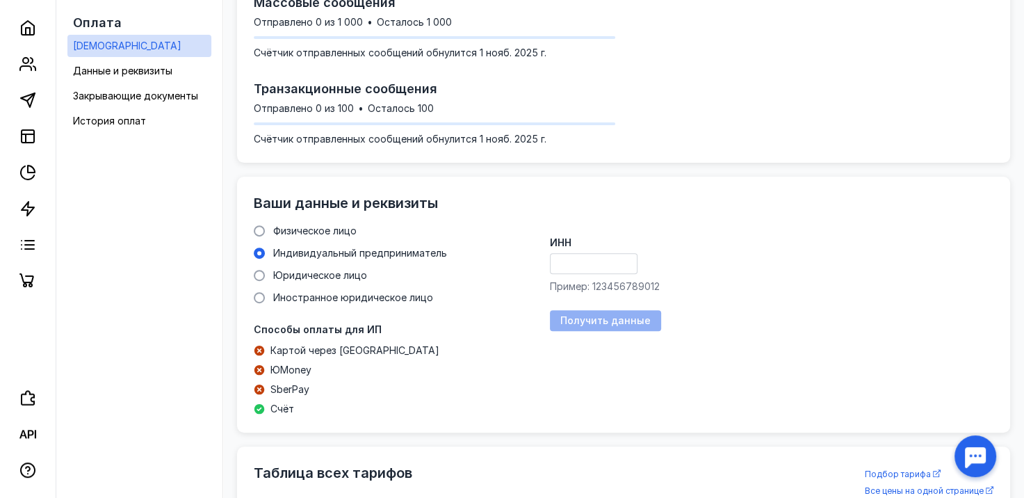
click at [365, 250] on div "Физическое лицо Индивидуальный предприниматель Юридическое лицо Иностранное юри…" at bounding box center [350, 264] width 193 height 81
click at [362, 269] on span "Юридическое лицо" at bounding box center [320, 275] width 94 height 12
click at [0, 0] on input "Юридическое лицо" at bounding box center [0, 0] width 0 height 0
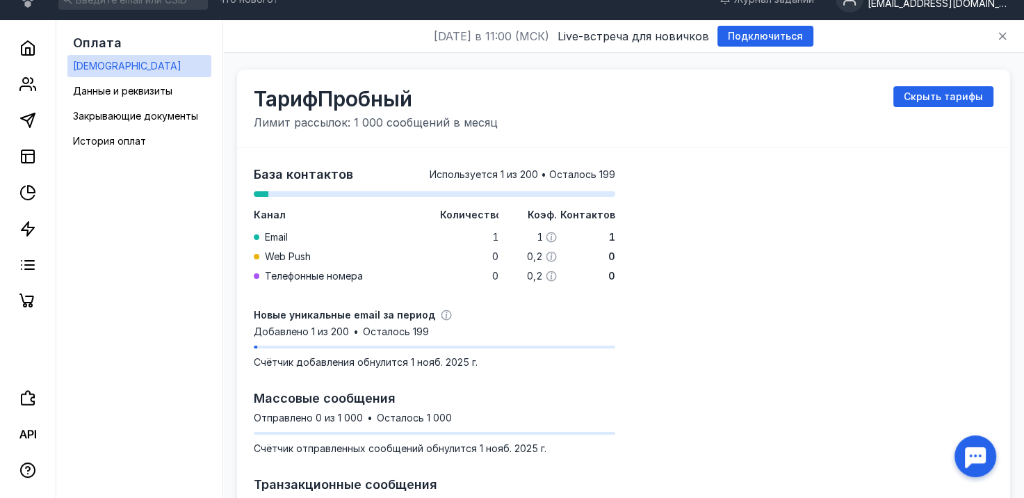
scroll to position [0, 0]
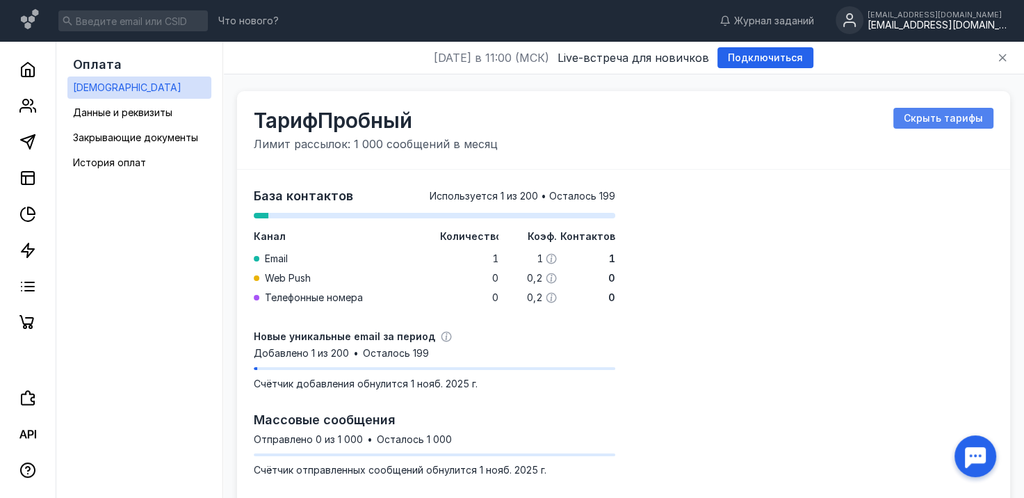
click at [967, 118] on span "Скрыть тарифы" at bounding box center [943, 119] width 79 height 12
click at [887, 120] on span "Показать все тарифы" at bounding box center [928, 119] width 109 height 12
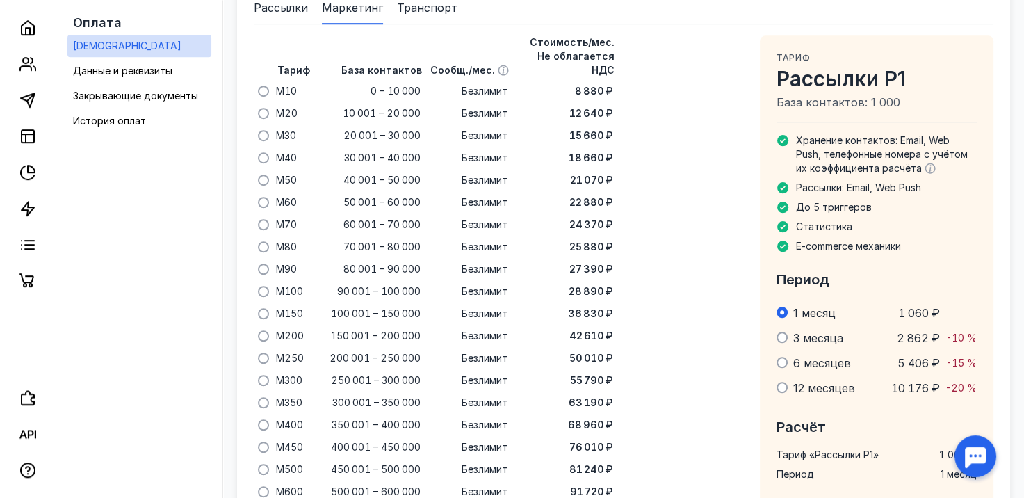
scroll to position [916, 0]
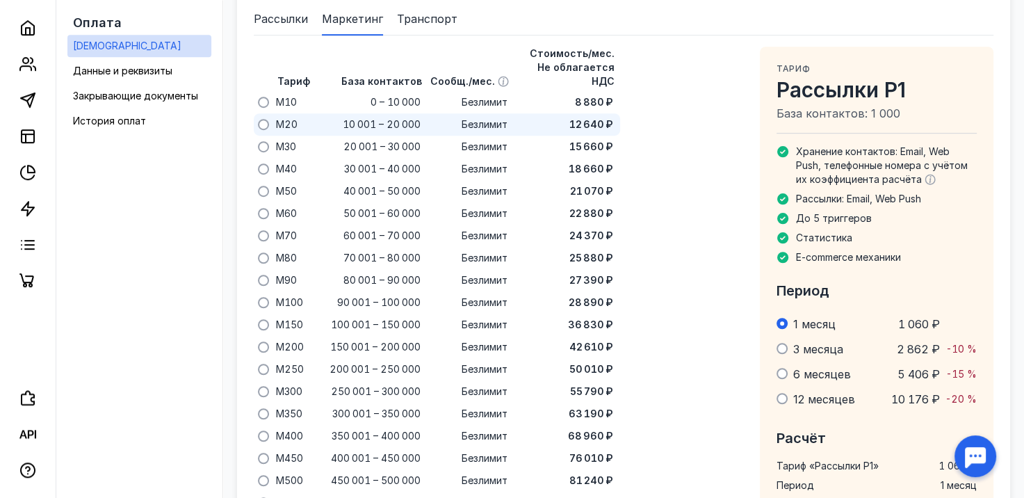
click at [350, 118] on span "10 001 – 20 000" at bounding box center [382, 125] width 78 height 14
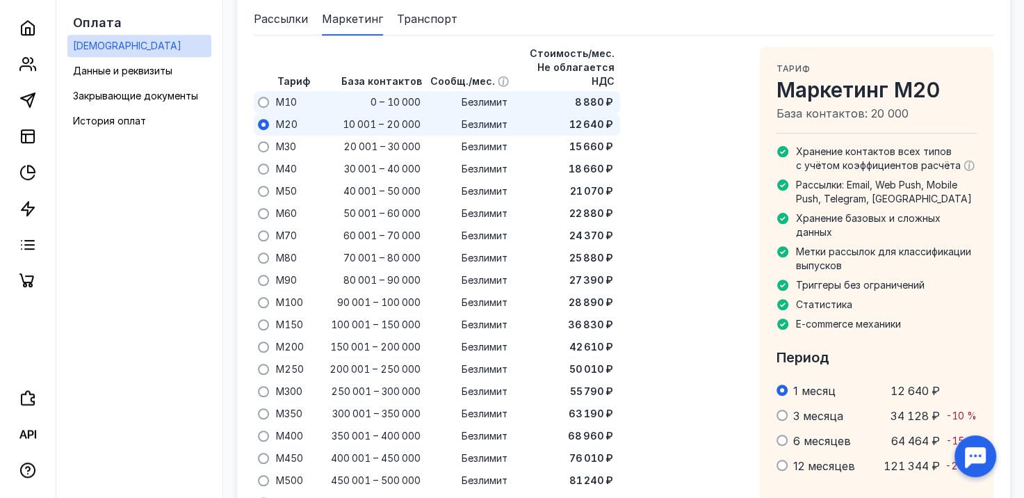
click at [362, 91] on div "0 – 10 000" at bounding box center [369, 102] width 111 height 22
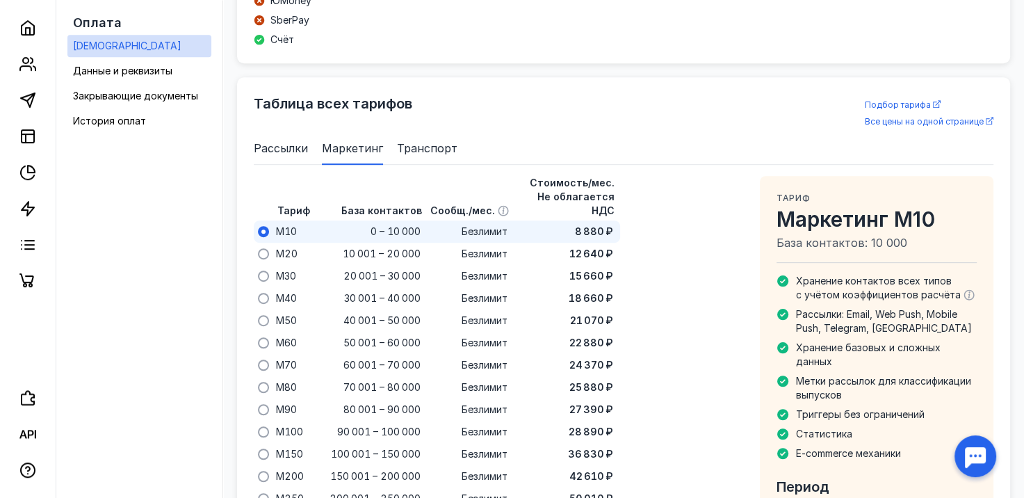
scroll to position [777, 0]
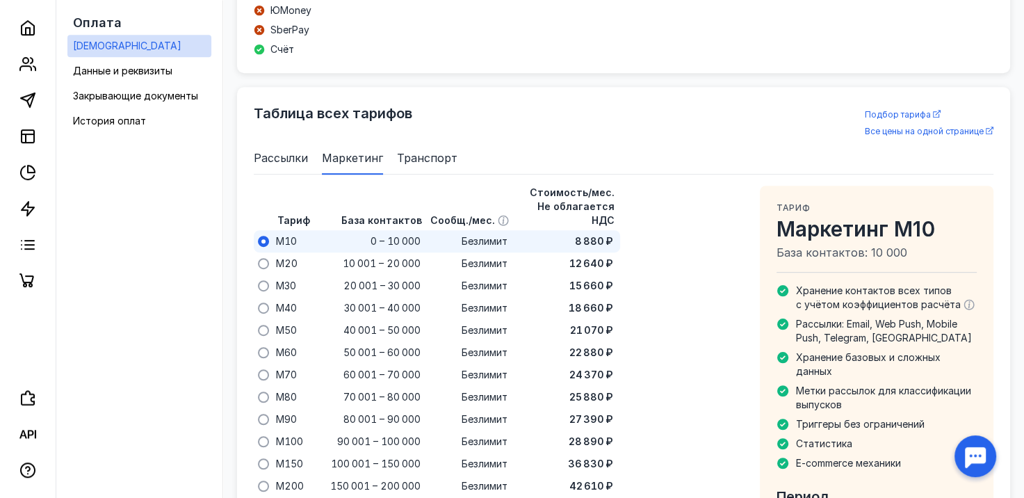
click at [281, 150] on span "Рассылки" at bounding box center [281, 158] width 54 height 17
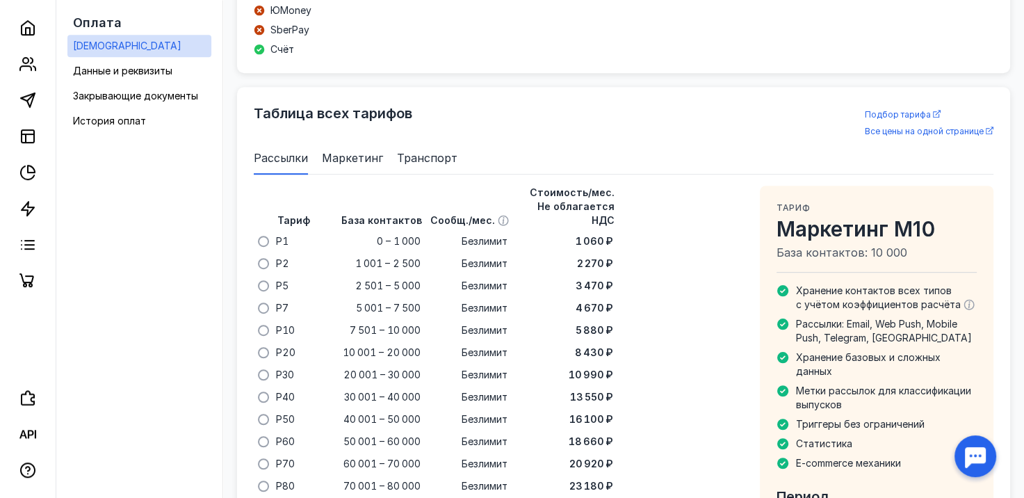
click at [332, 150] on span "Маркетинг" at bounding box center [352, 158] width 61 height 17
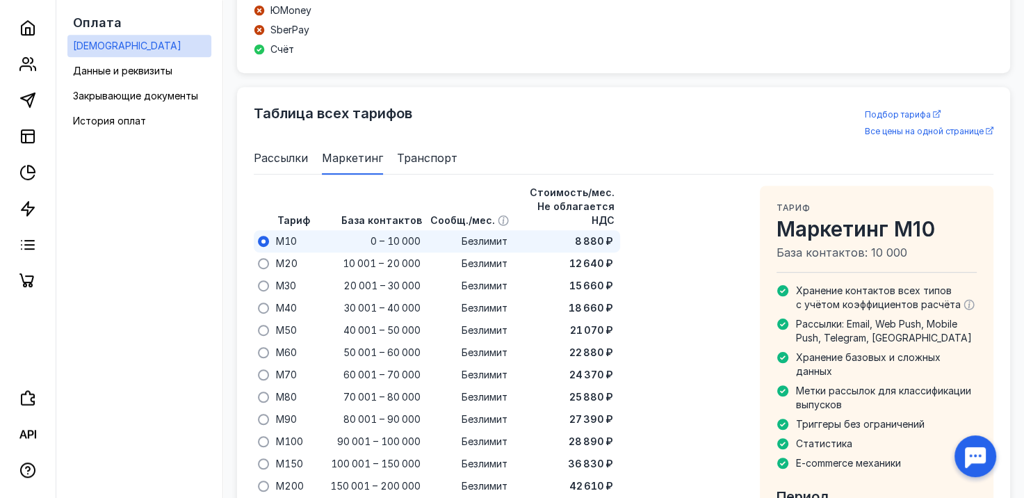
click at [271, 150] on span "Рассылки" at bounding box center [281, 158] width 54 height 17
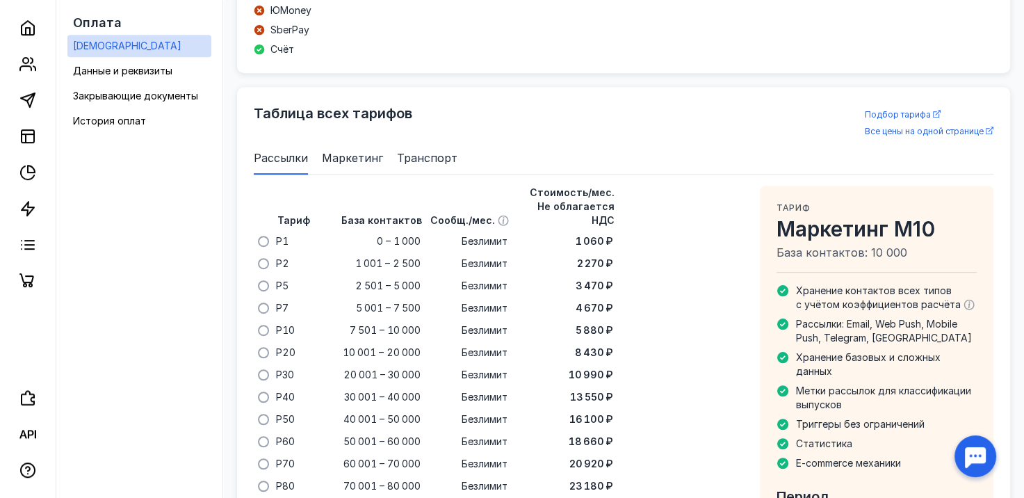
click at [357, 150] on span "Маркетинг" at bounding box center [352, 158] width 61 height 17
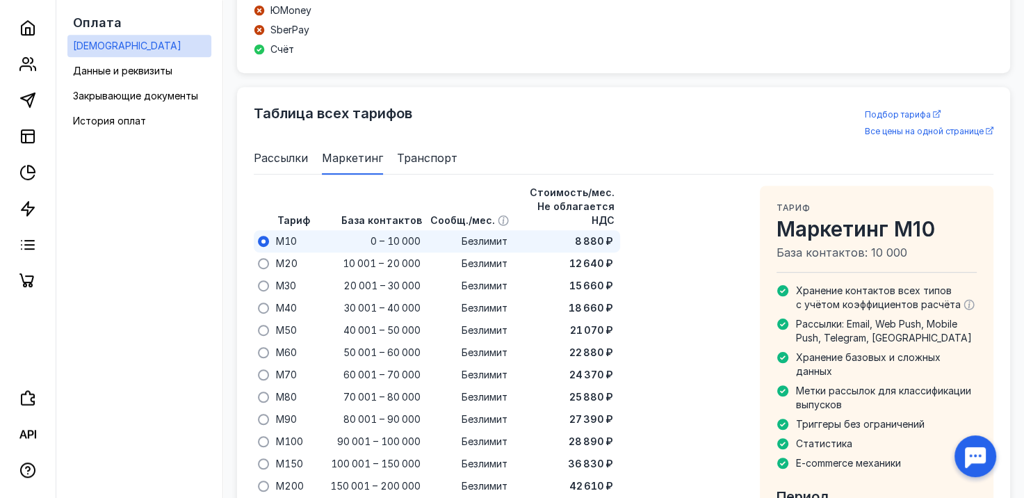
click at [257, 150] on span "Рассылки" at bounding box center [281, 158] width 54 height 17
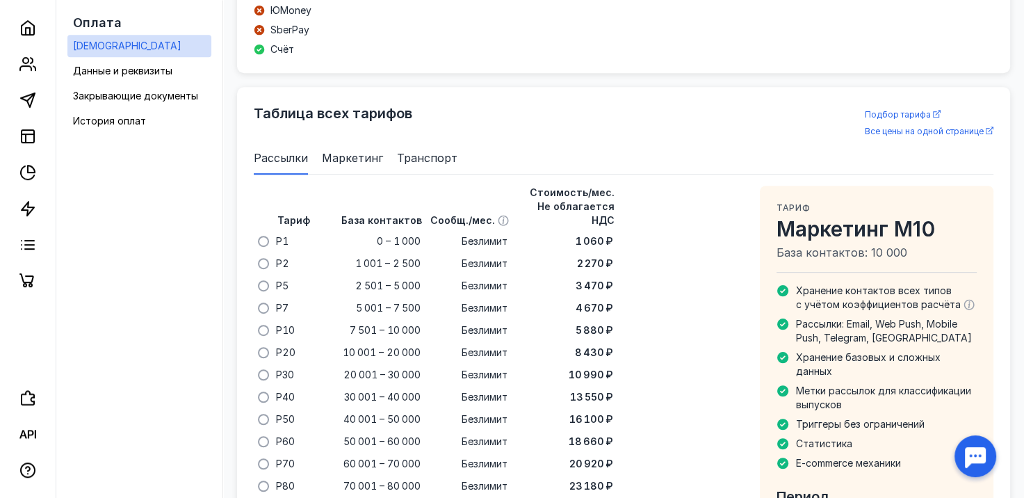
click at [352, 150] on span "Маркетинг" at bounding box center [352, 158] width 61 height 17
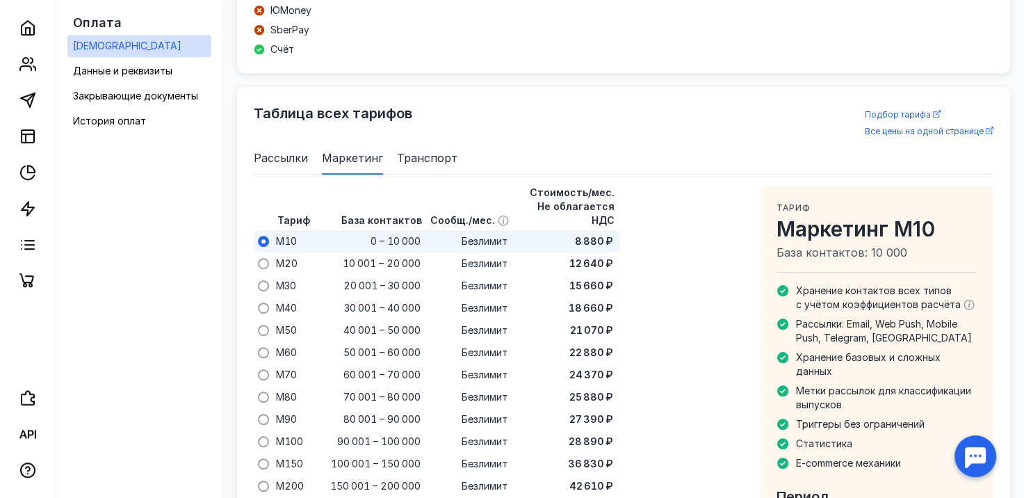
click at [278, 150] on span "Рассылки" at bounding box center [281, 158] width 54 height 17
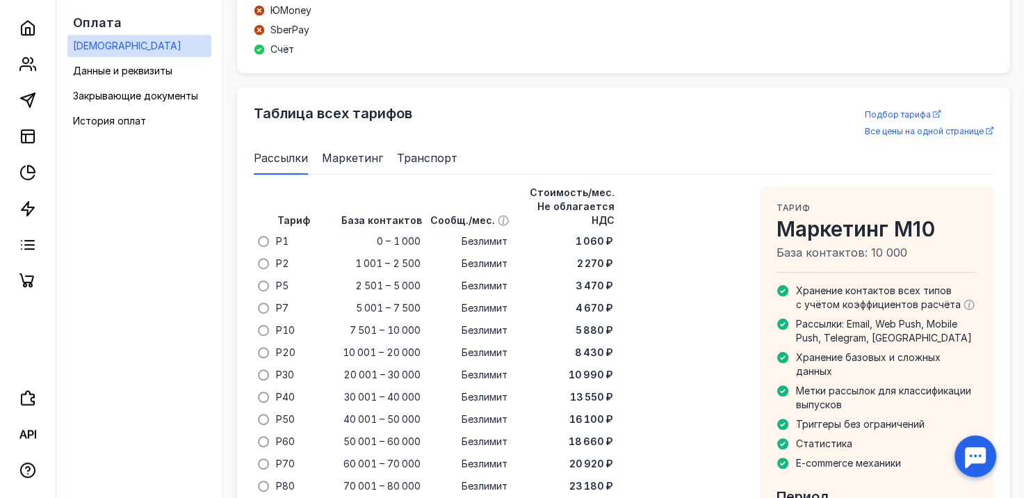
click at [345, 150] on span "Маркетинг" at bounding box center [352, 158] width 61 height 17
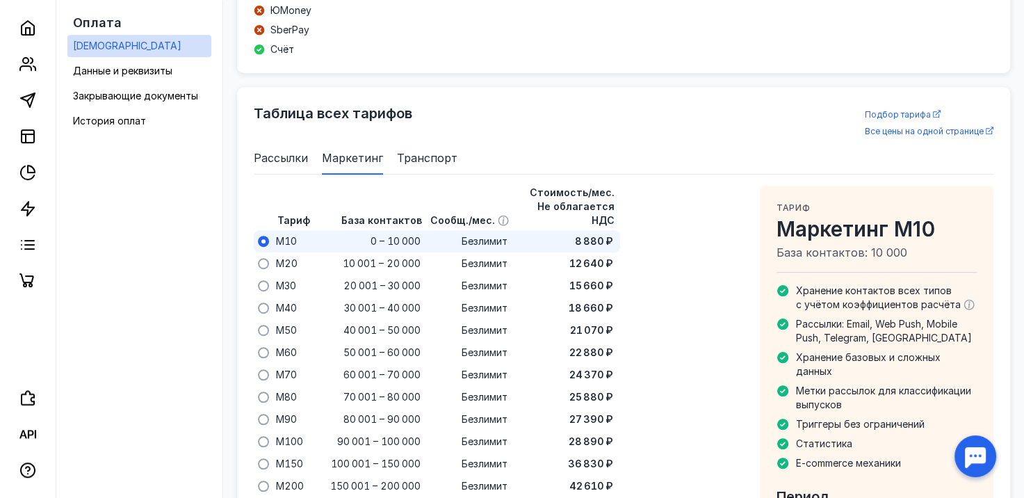
click at [275, 150] on span "Рассылки" at bounding box center [281, 158] width 54 height 17
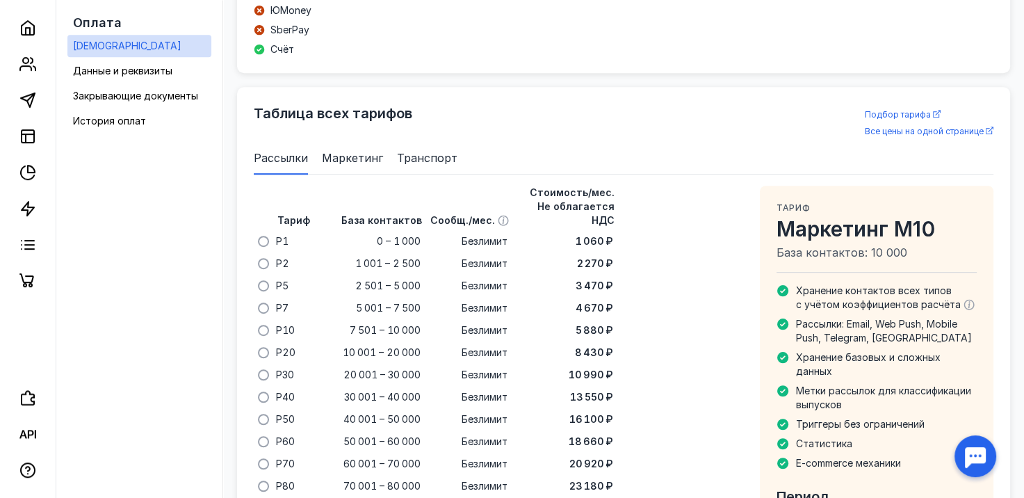
click at [378, 150] on span "Маркетинг" at bounding box center [352, 158] width 61 height 17
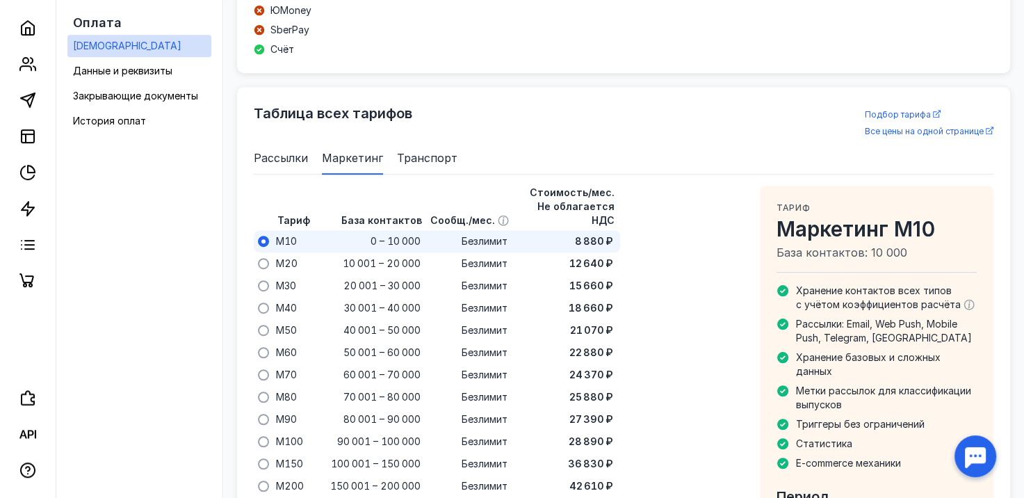
click at [298, 150] on span "Рассылки" at bounding box center [281, 158] width 54 height 17
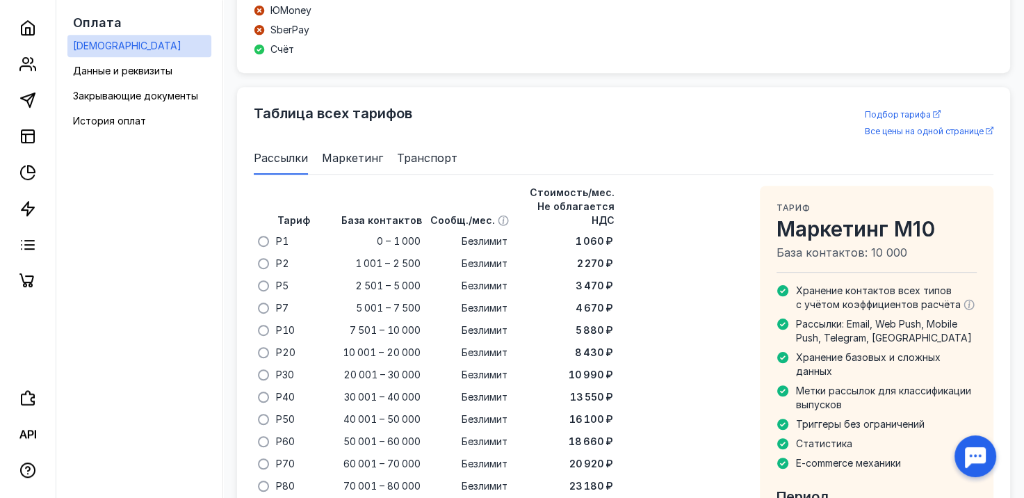
click at [348, 150] on span "Маркетинг" at bounding box center [352, 158] width 61 height 17
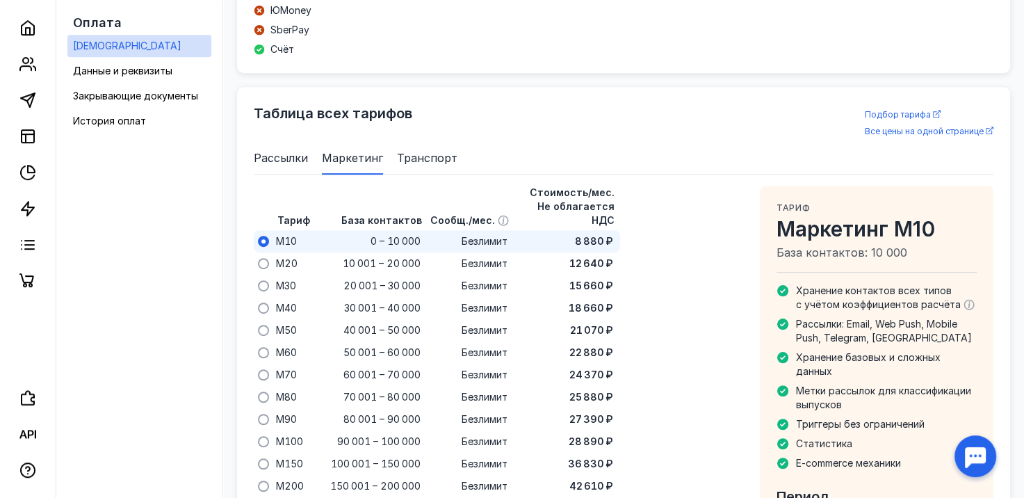
click at [284, 150] on span "Рассылки" at bounding box center [281, 158] width 54 height 17
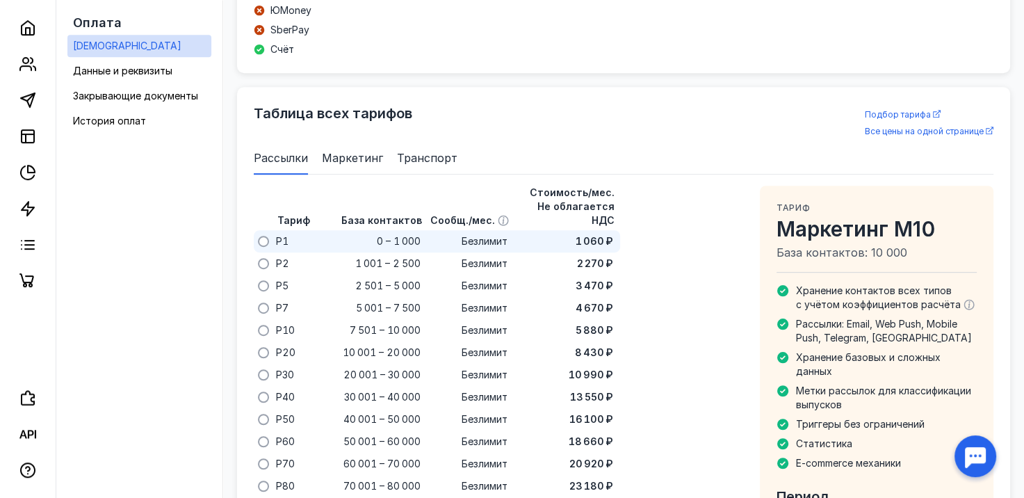
click at [341, 230] on div "0 – 1 000" at bounding box center [369, 241] width 111 height 22
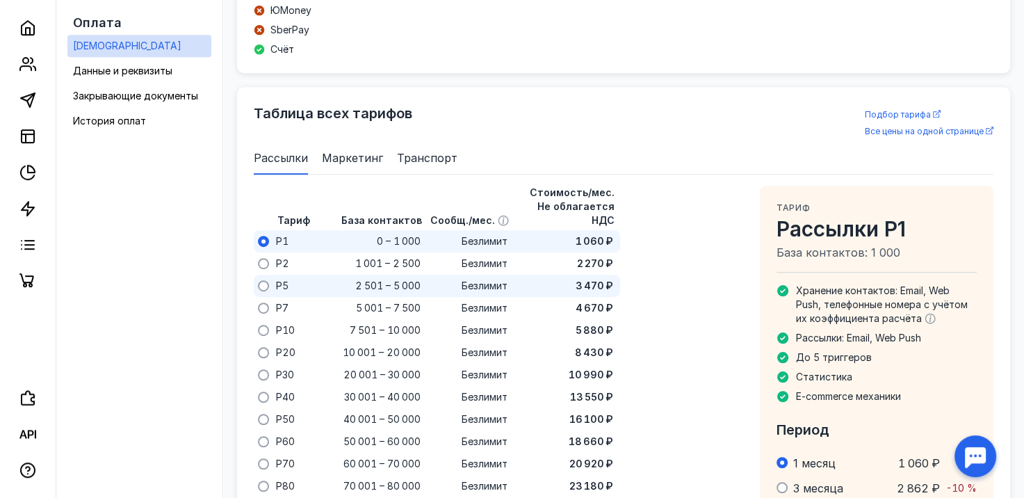
click at [421, 278] on div "2 501 – 5 000" at bounding box center [388, 285] width 67 height 15
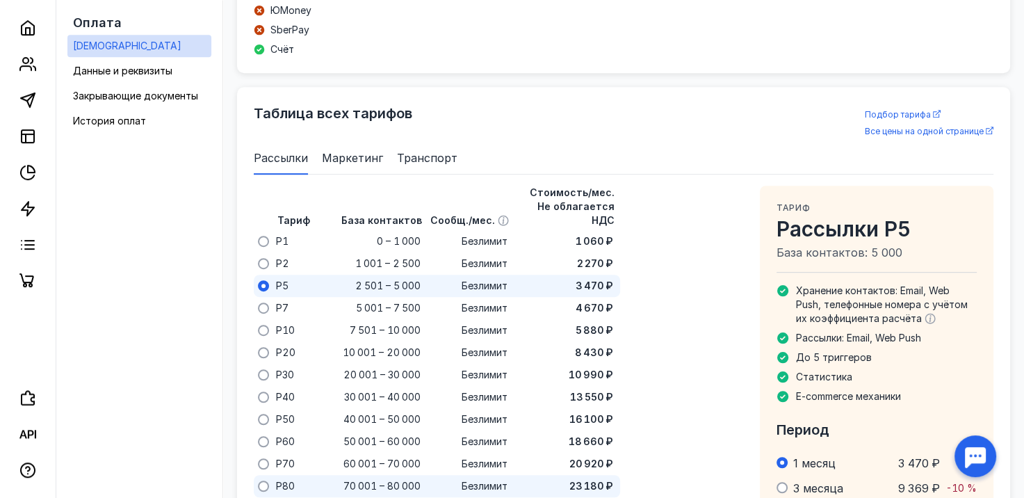
click at [504, 479] on span "Безлимит" at bounding box center [485, 486] width 46 height 14
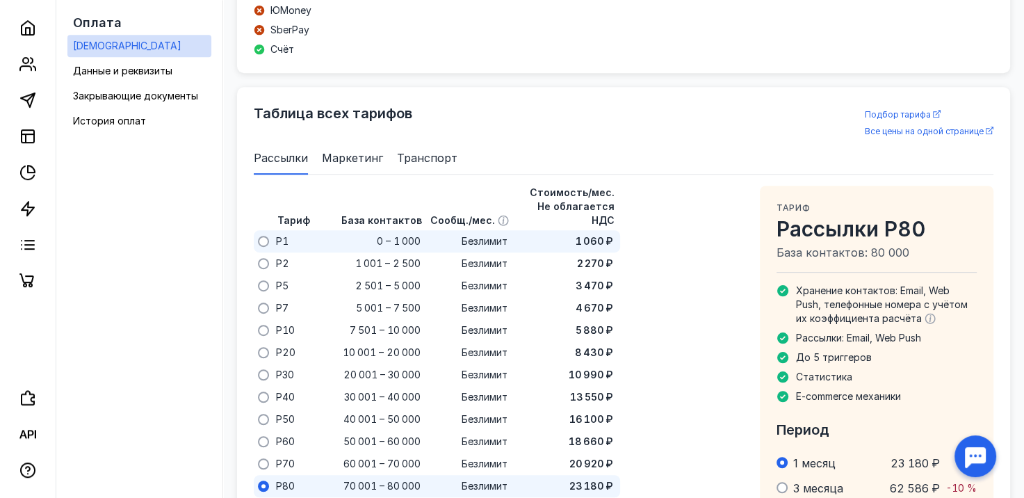
click at [392, 230] on div "0 – 1 000" at bounding box center [369, 241] width 111 height 22
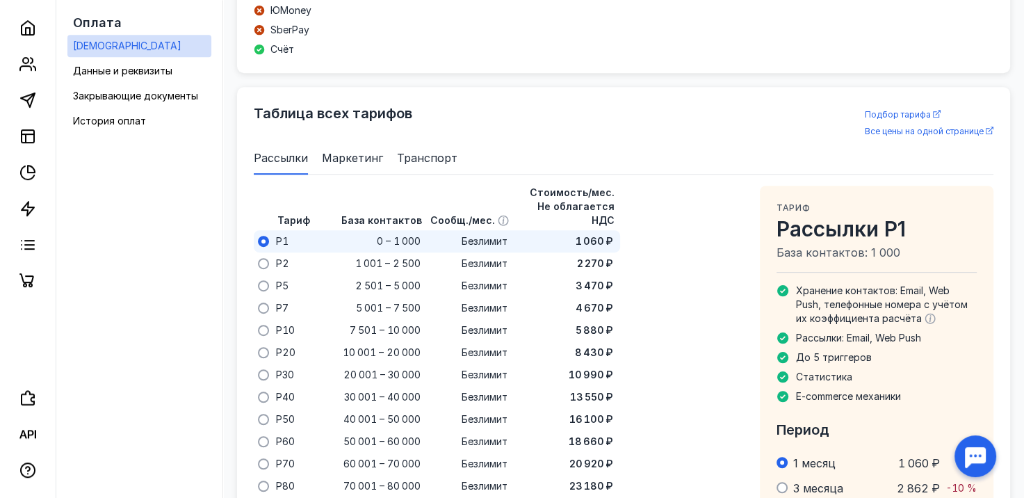
click at [339, 150] on span "Маркетинг" at bounding box center [352, 158] width 61 height 17
click at [431, 230] on div "Безлимит" at bounding box center [468, 241] width 87 height 22
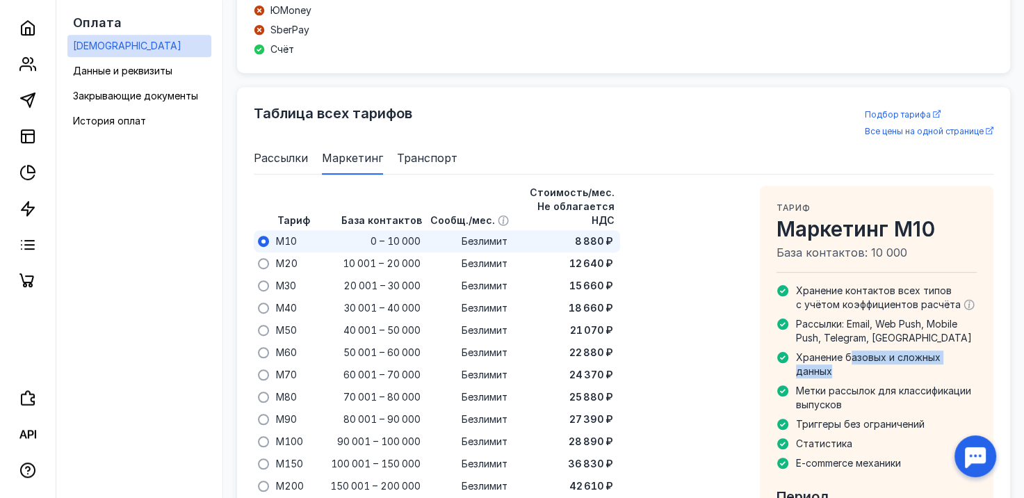
drag, startPoint x: 850, startPoint y: 342, endPoint x: 833, endPoint y: 348, distance: 17.6
click at [833, 351] on div "Хранение базовых и сложных данных" at bounding box center [886, 365] width 181 height 28
drag, startPoint x: 798, startPoint y: 337, endPoint x: 826, endPoint y: 344, distance: 28.2
click at [826, 351] on span "Хранение базовых и сложных данных" at bounding box center [868, 364] width 145 height 26
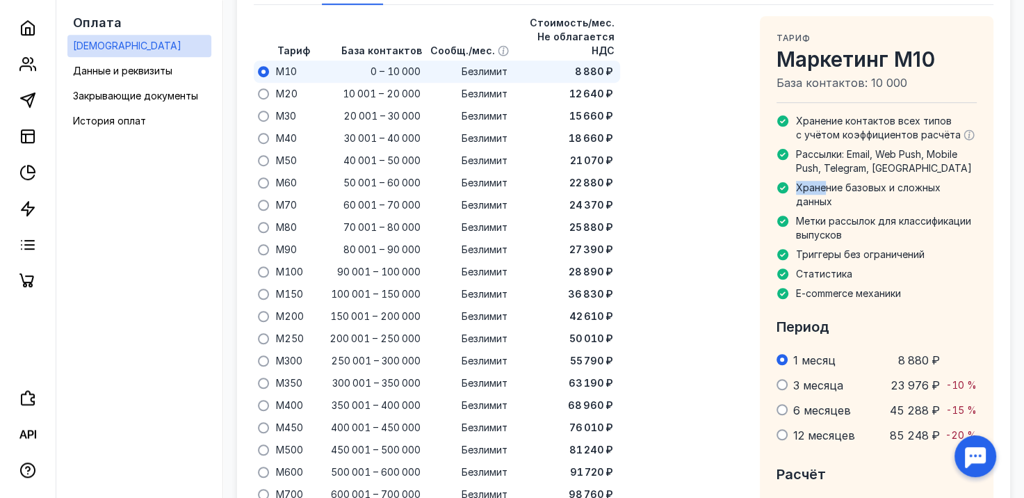
scroll to position [777, 0]
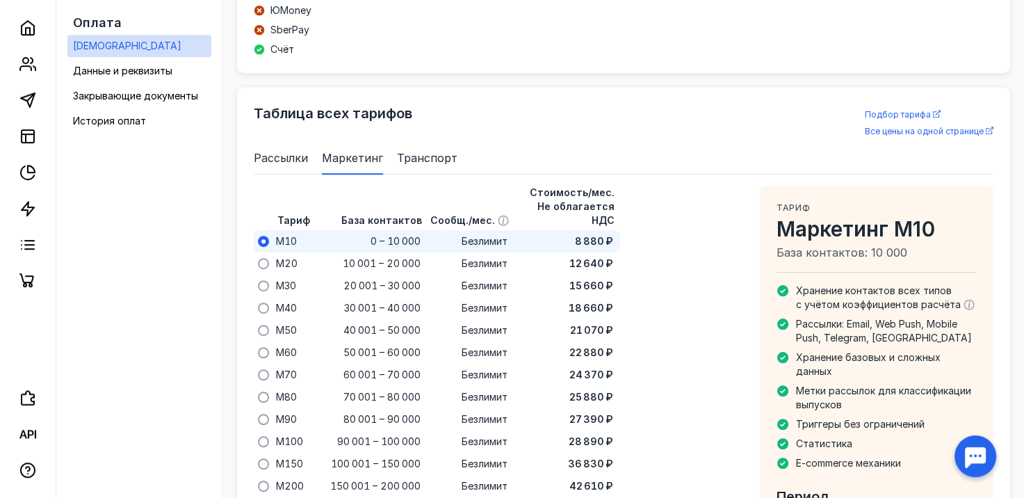
click at [275, 150] on span "Рассылки" at bounding box center [281, 158] width 54 height 17
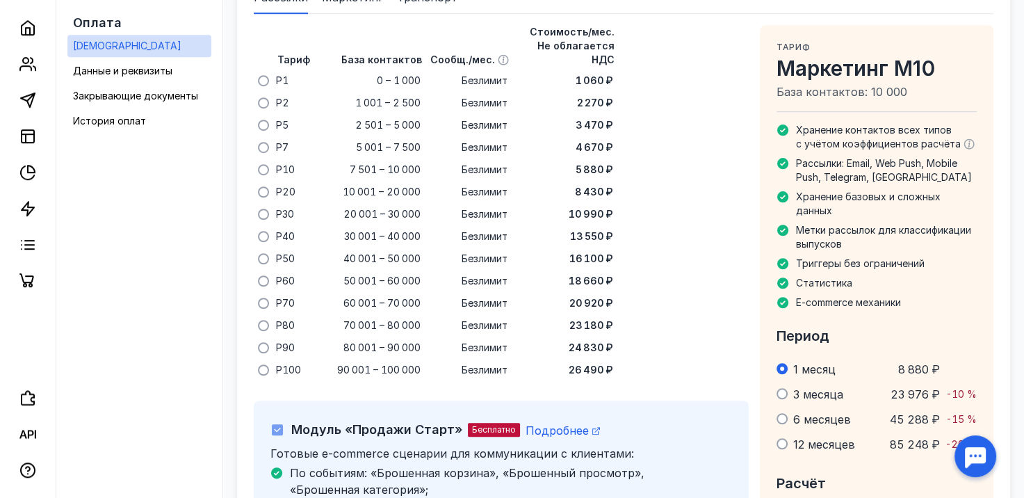
scroll to position [846, 0]
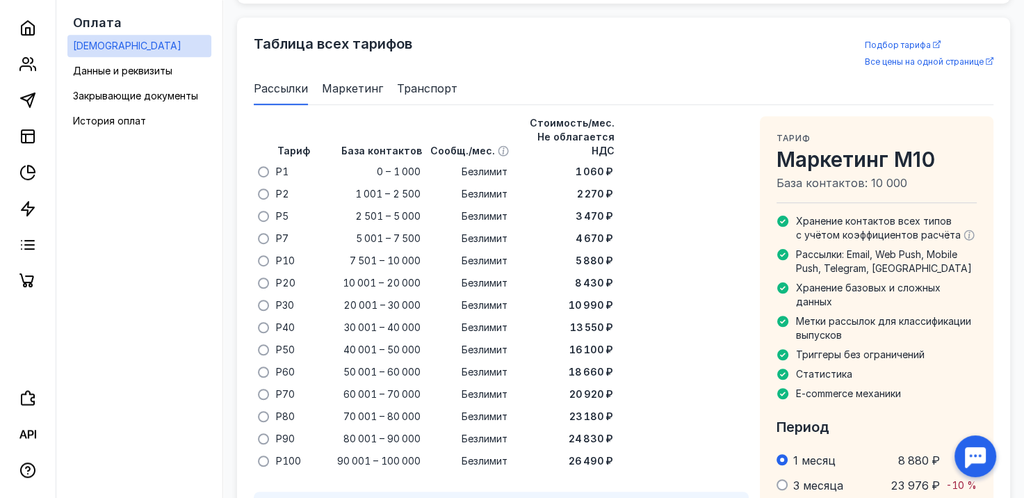
click at [657, 167] on div "Тариф База контактов Сообщ./мес. Стоимость/мес. Не облагается НДС P1 0 – 1 000 …" at bounding box center [501, 294] width 495 height 356
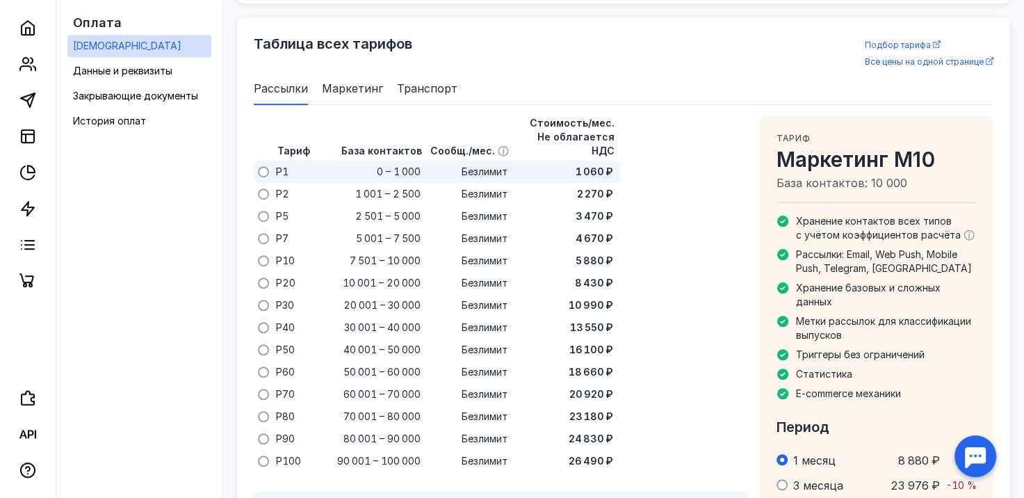
click at [603, 165] on span "1 060 ₽" at bounding box center [595, 172] width 38 height 14
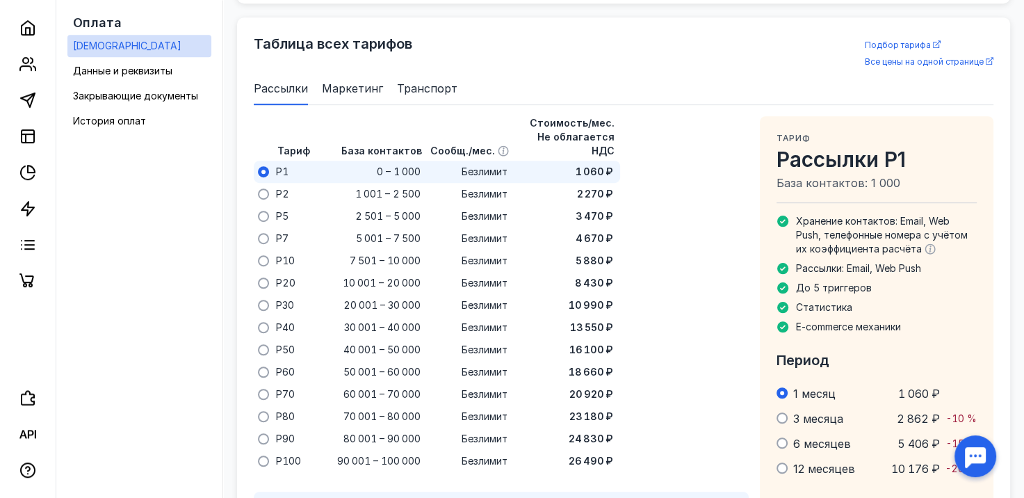
click at [412, 80] on span "Транспорт" at bounding box center [427, 88] width 61 height 17
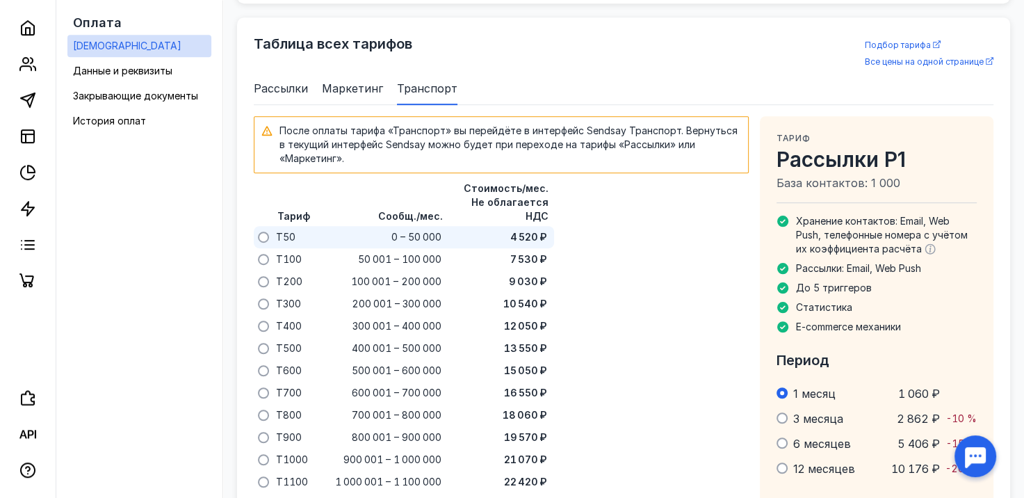
click at [371, 226] on div "0 – 50 000" at bounding box center [380, 237] width 132 height 22
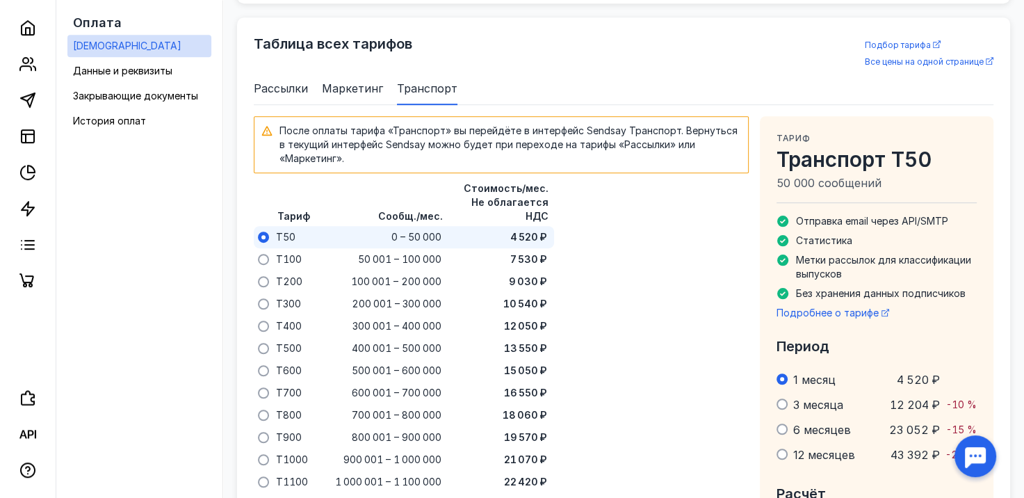
click at [325, 80] on span "Маркетинг" at bounding box center [352, 88] width 61 height 17
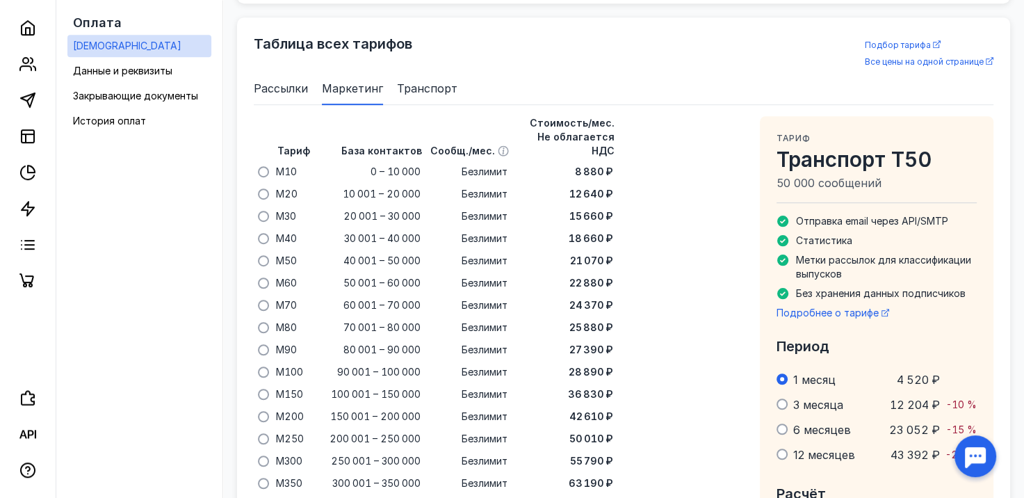
click at [285, 80] on span "Рассылки" at bounding box center [281, 88] width 54 height 17
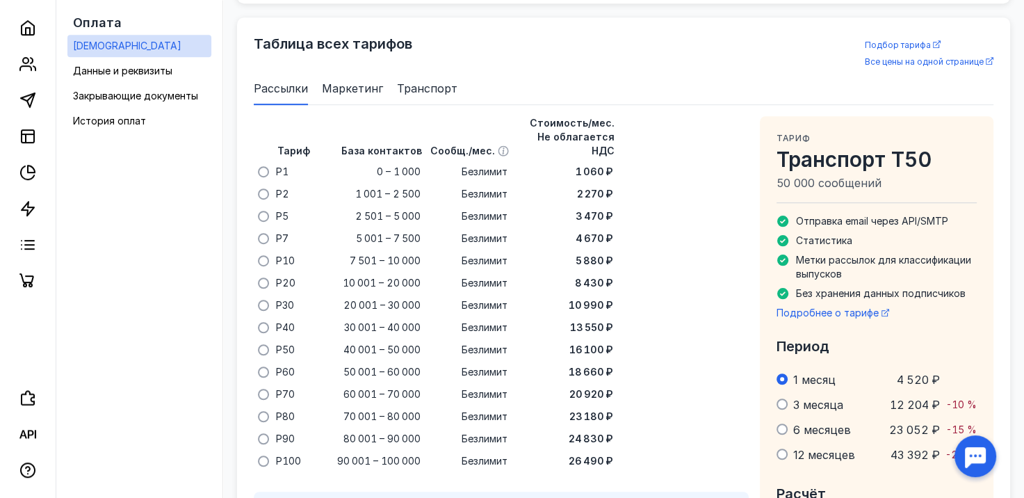
click at [346, 72] on li "Маркетинг" at bounding box center [352, 88] width 61 height 33
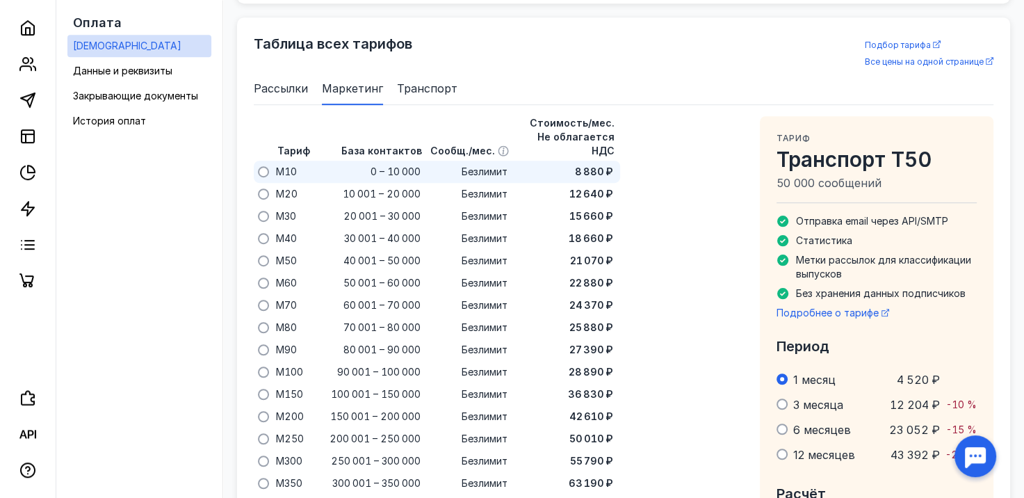
click at [351, 161] on div "0 – 10 000" at bounding box center [369, 172] width 111 height 22
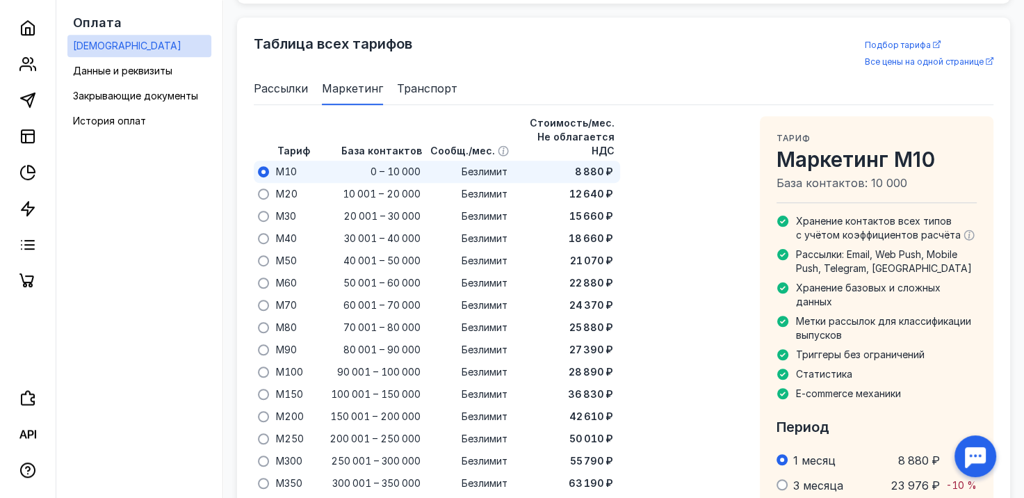
click at [266, 80] on span "Рассылки" at bounding box center [281, 88] width 54 height 17
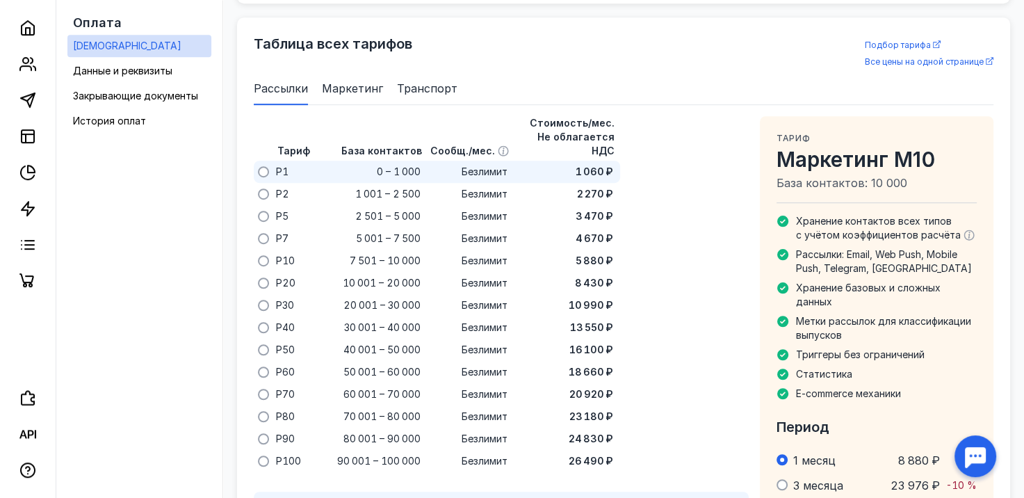
click at [367, 161] on div "0 – 1 000" at bounding box center [369, 172] width 111 height 22
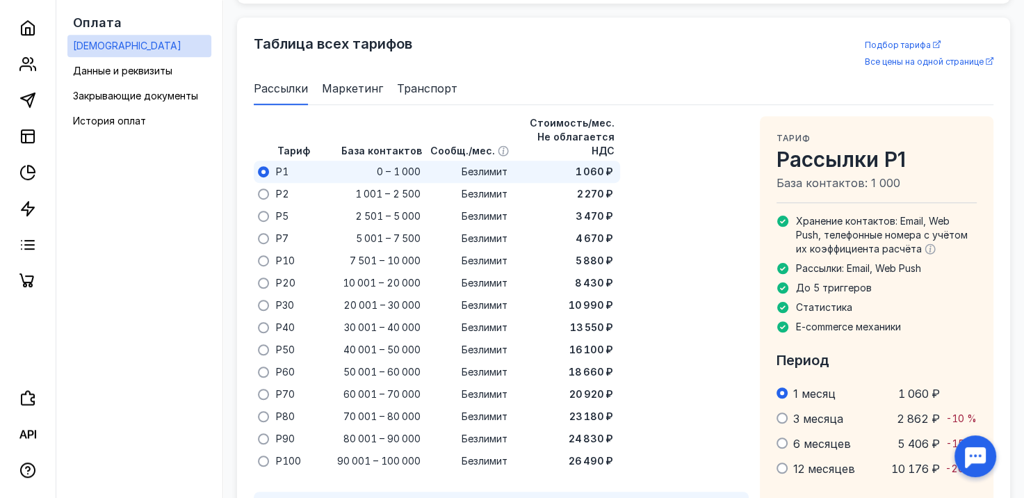
click at [334, 80] on span "Маркетинг" at bounding box center [352, 88] width 61 height 17
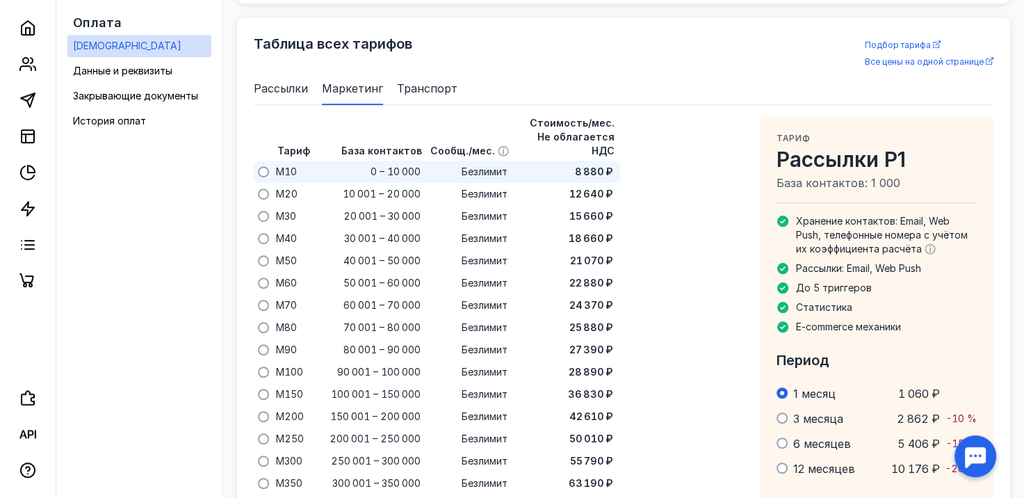
click at [364, 161] on div "0 – 10 000" at bounding box center [369, 172] width 111 height 22
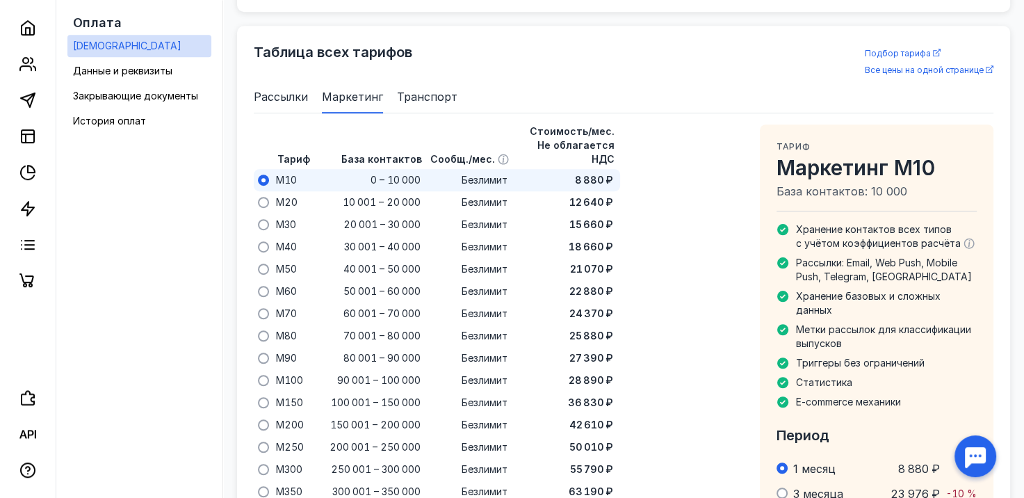
scroll to position [837, 0]
click at [291, 90] on span "Рассылки" at bounding box center [281, 98] width 54 height 17
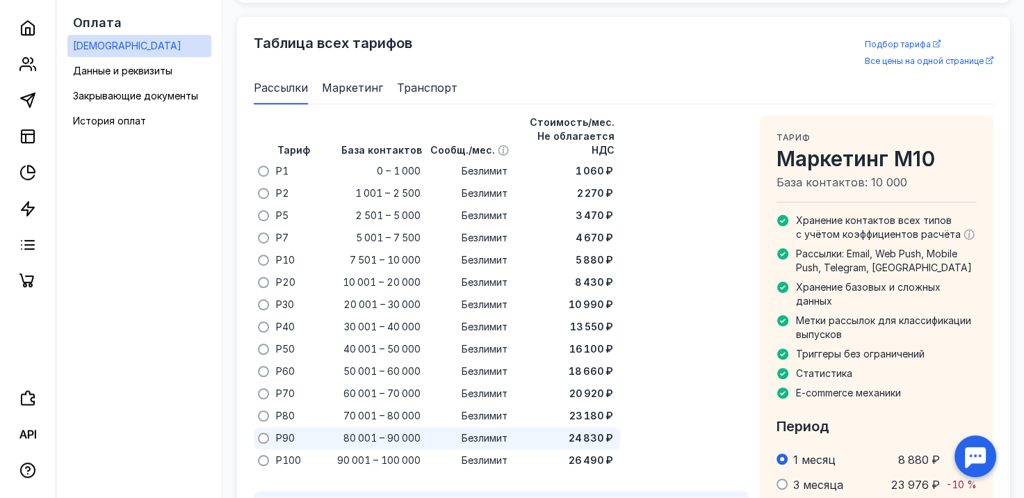
scroll to position [843, 0]
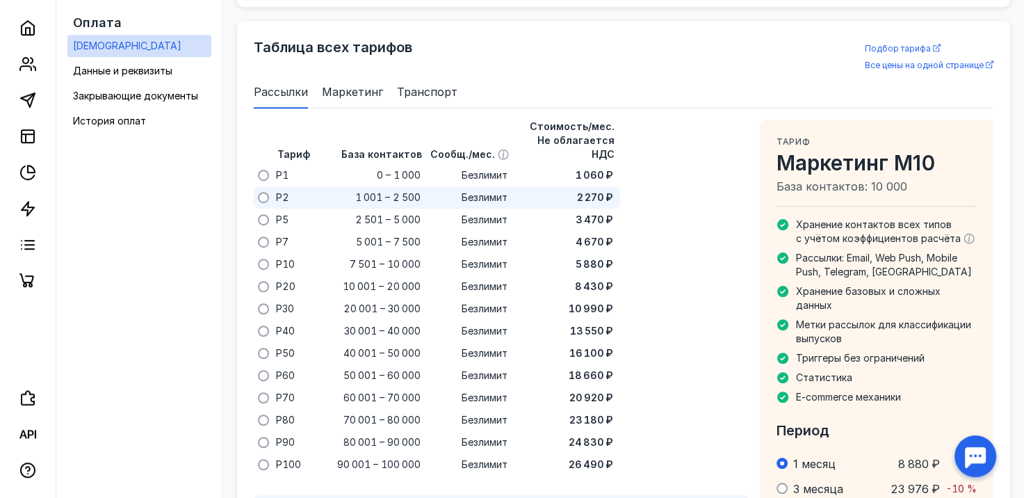
click at [394, 191] on span "1 001 – 2 500" at bounding box center [387, 198] width 65 height 14
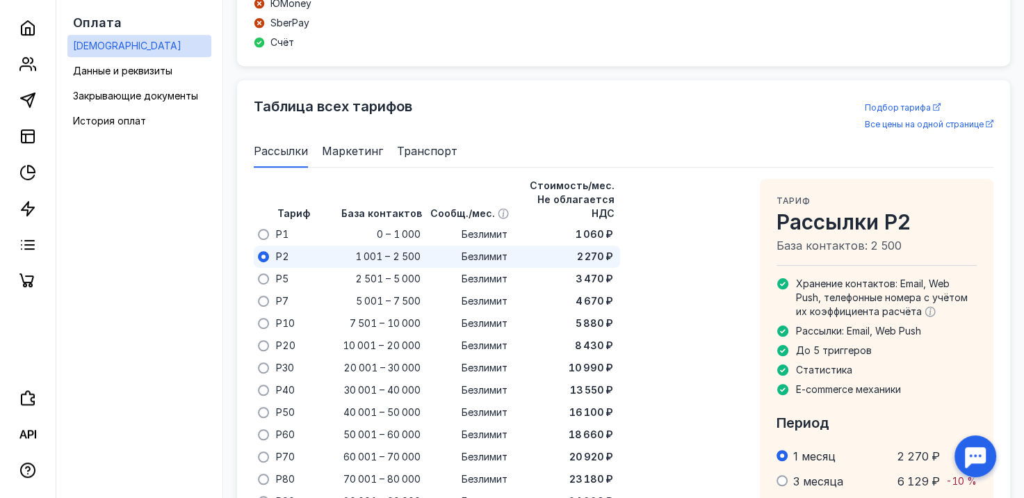
scroll to position [782, 0]
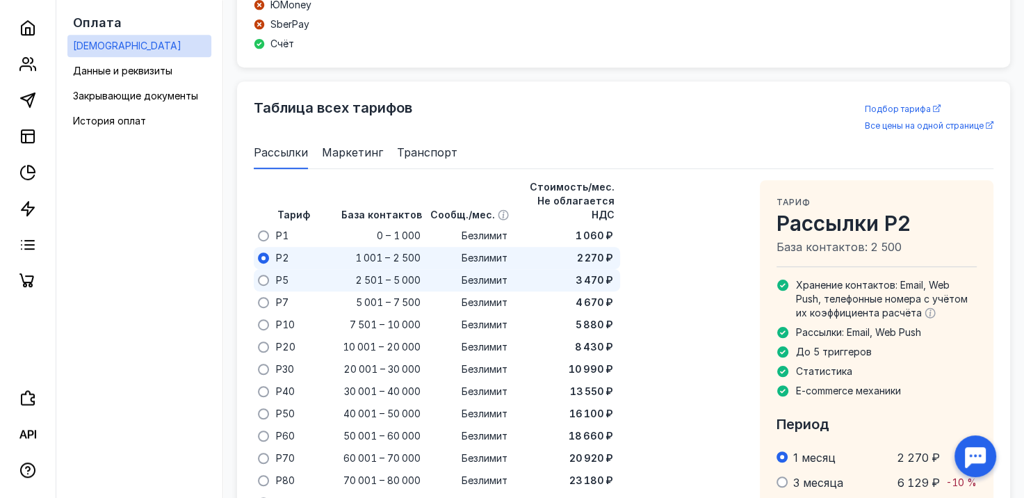
click at [567, 269] on div "3 470 ₽" at bounding box center [565, 280] width 106 height 22
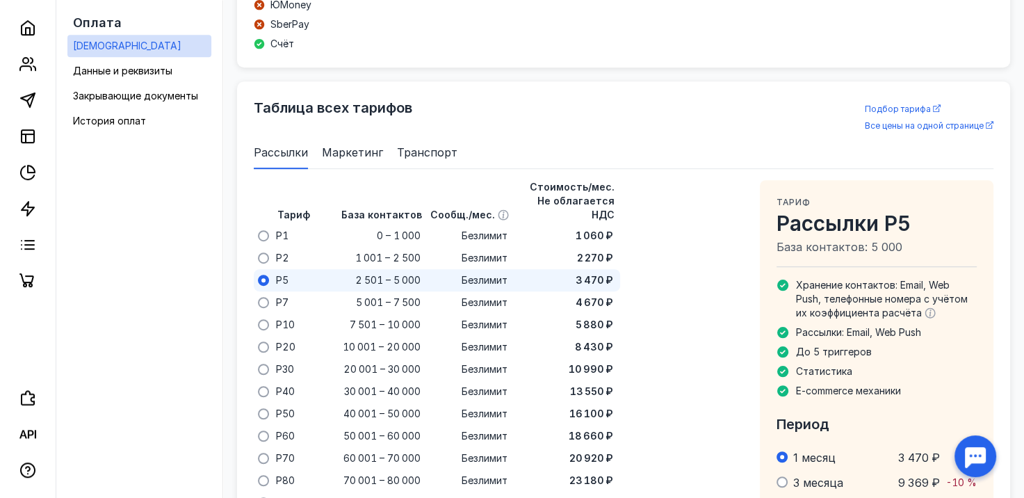
click at [692, 367] on div "Тариф База контактов Сообщ./мес. Стоимость/мес. Не облагается НДС P1 0 – 1 000 …" at bounding box center [501, 358] width 495 height 356
click at [465, 229] on span "Безлимит" at bounding box center [485, 236] width 46 height 14
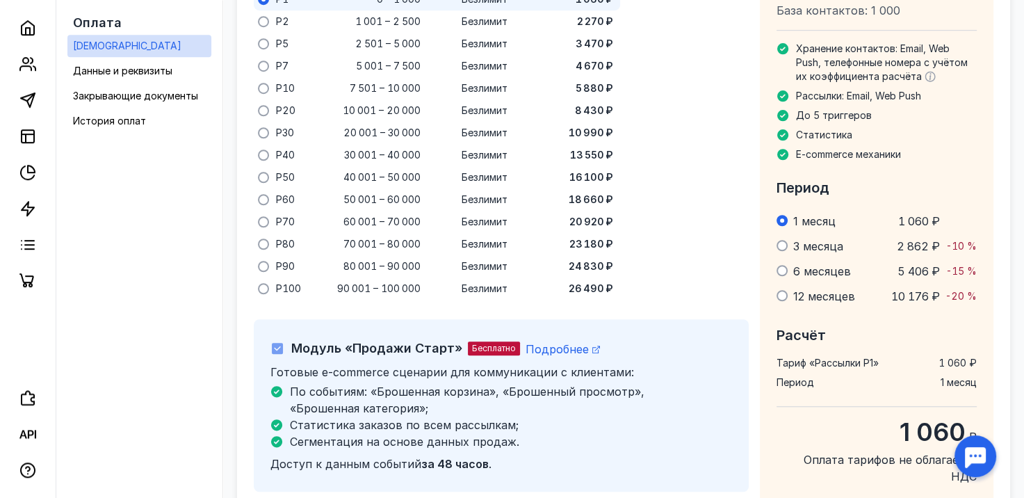
scroll to position [1130, 0]
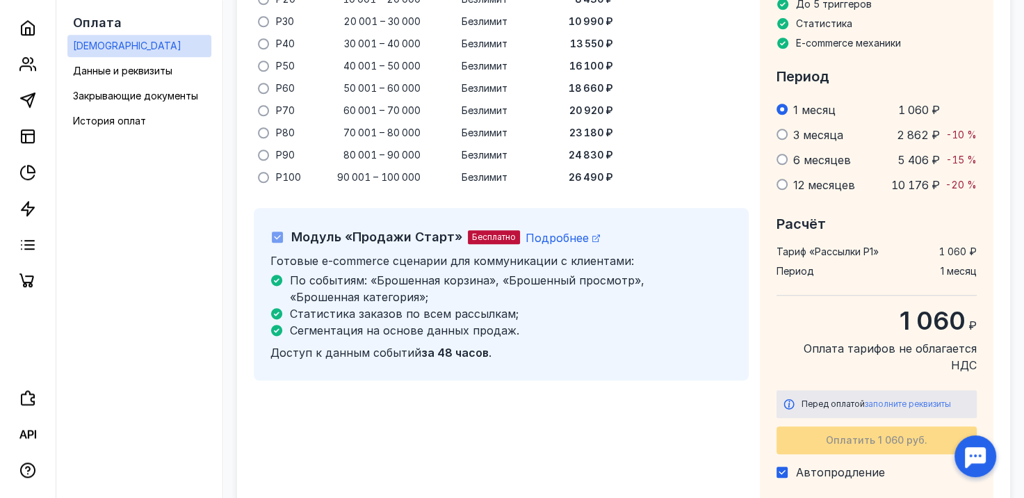
click at [906, 399] on span "заполните реквизиты" at bounding box center [908, 404] width 86 height 10
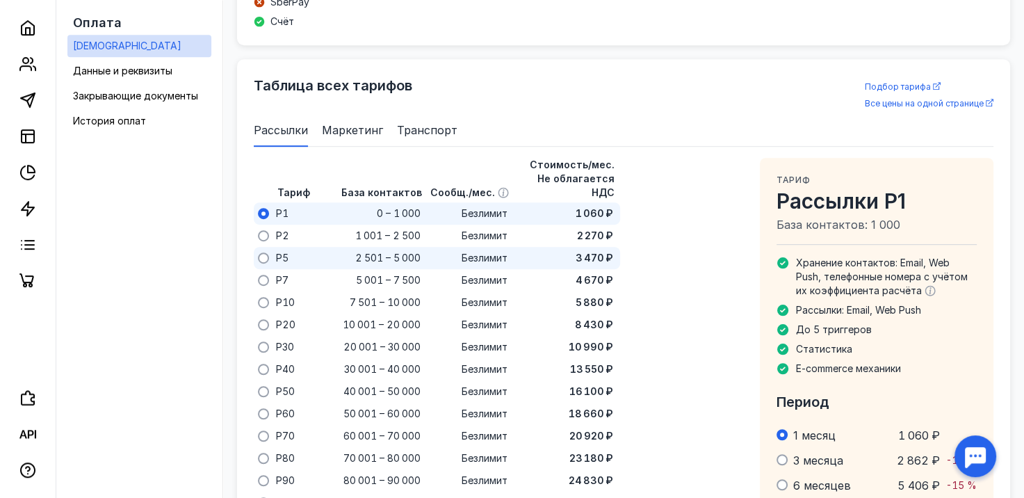
scroll to position [807, 0]
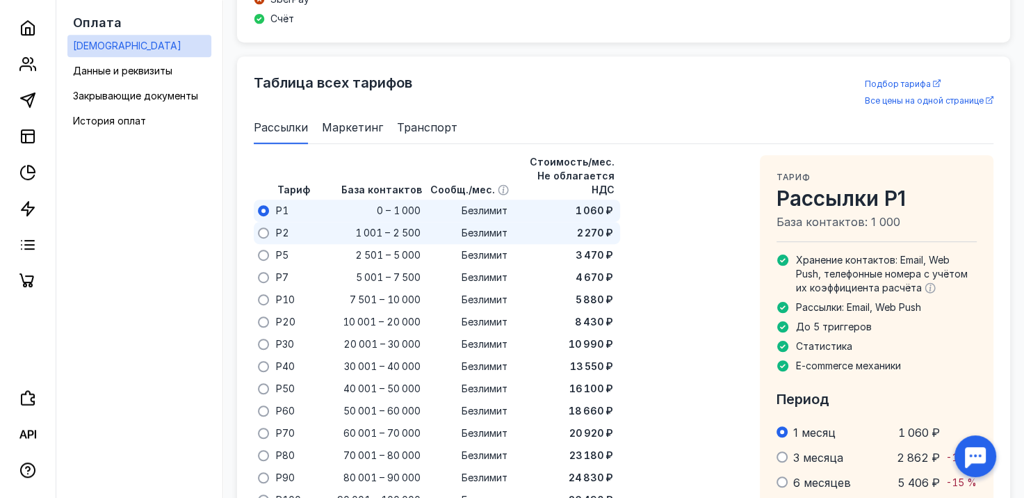
click at [592, 225] on div "2 270 ₽" at bounding box center [596, 232] width 38 height 15
click at [574, 200] on div "1 060 ₽" at bounding box center [565, 211] width 106 height 22
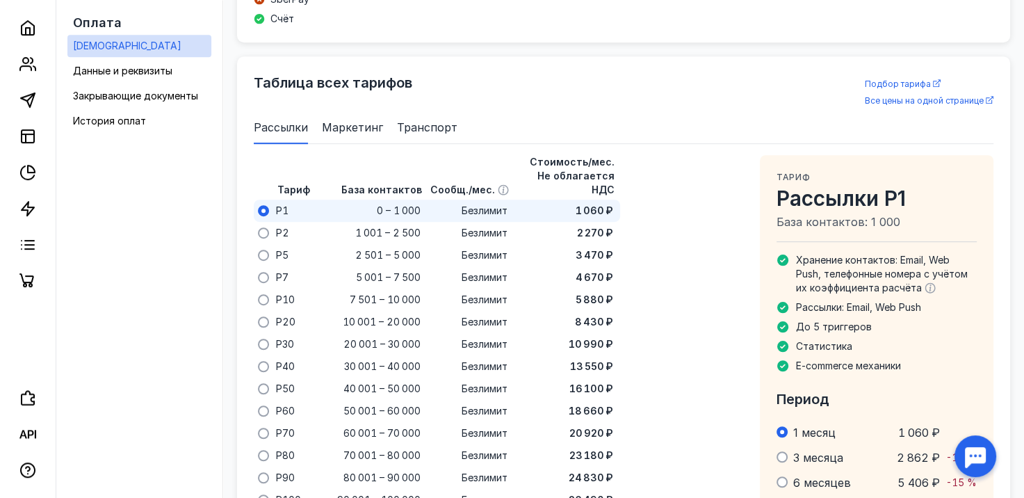
scroll to position [1155, 0]
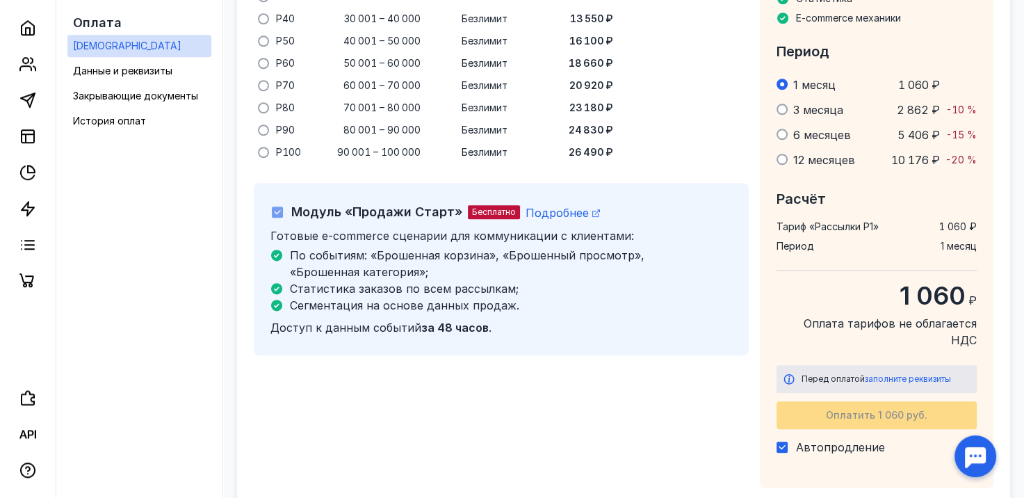
click at [807, 449] on div "Тариф Рассылки P1 База контактов: 1 000 Хранение контактов: Email, Web Push, те…" at bounding box center [877, 147] width 234 height 681
click at [821, 440] on div "Автопродление" at bounding box center [877, 447] width 200 height 15
click at [811, 440] on span "Автопродление" at bounding box center [840, 447] width 89 height 14
click at [786, 440] on input "Автопродление" at bounding box center [781, 444] width 9 height 9
checkbox input "false"
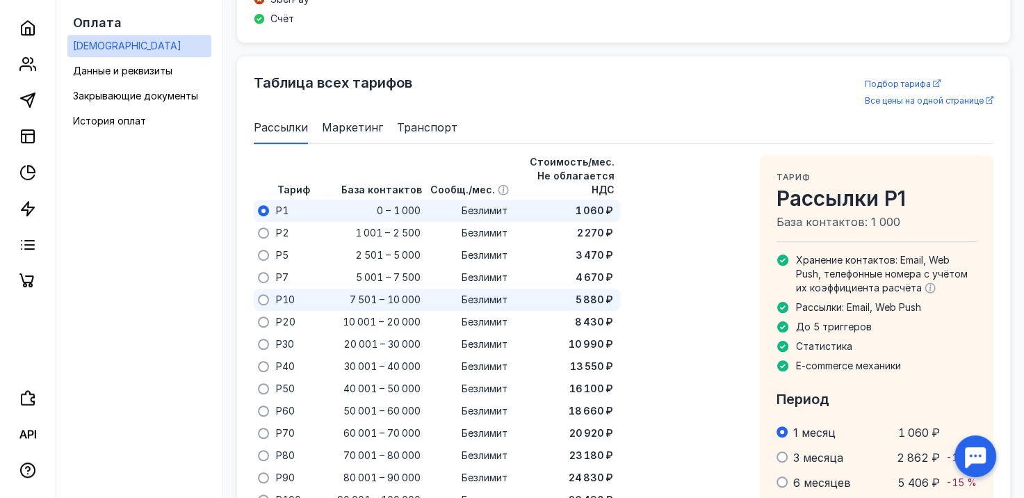
scroll to position [529, 0]
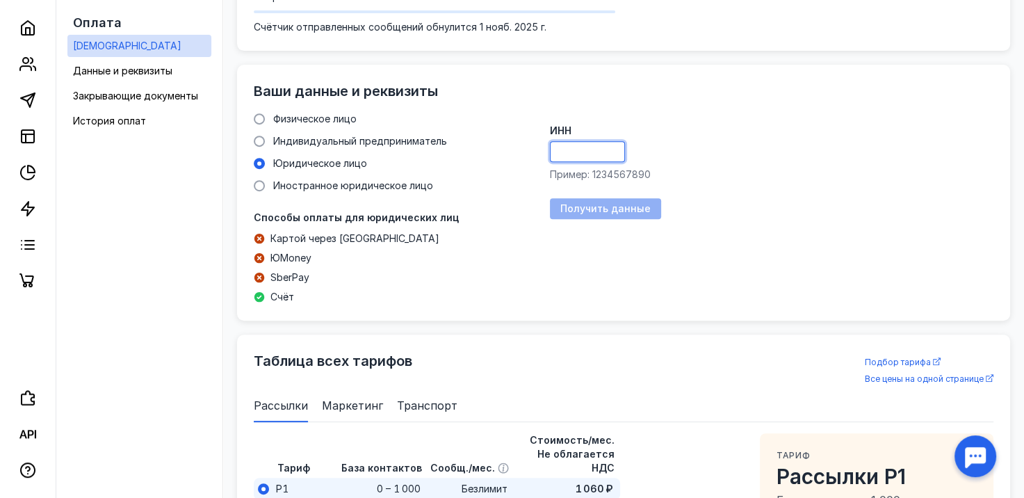
paste input "7707696787"
type input "7707696787"
click at [754, 172] on form "ИНН 7707696787 Пример: 1234567890 Получить данные" at bounding box center [772, 172] width 444 height 93
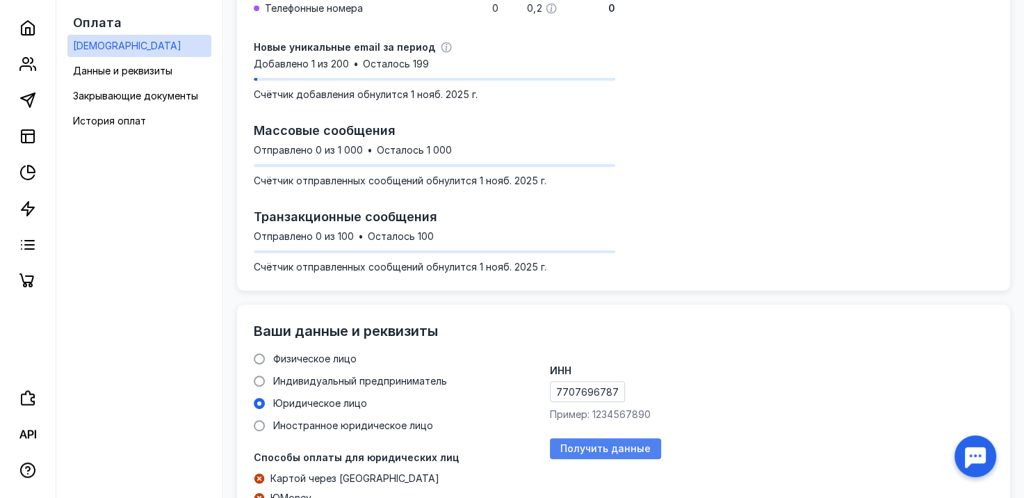
scroll to position [251, 0]
